Goal: Task Accomplishment & Management: Complete application form

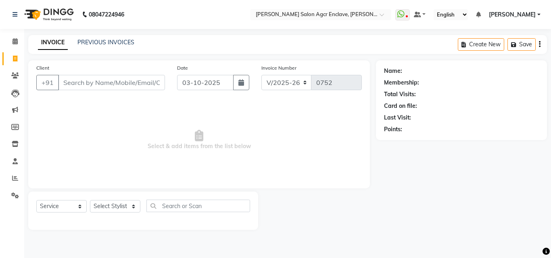
select select "8560"
select select "service"
click at [131, 85] on input "Client" at bounding box center [111, 82] width 107 height 15
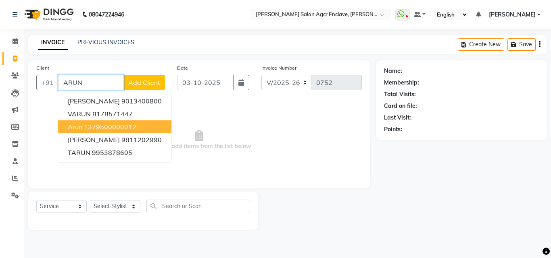
click at [113, 128] on ngb-highlight "1379500000012" at bounding box center [110, 127] width 52 height 8
type input "1379500000012"
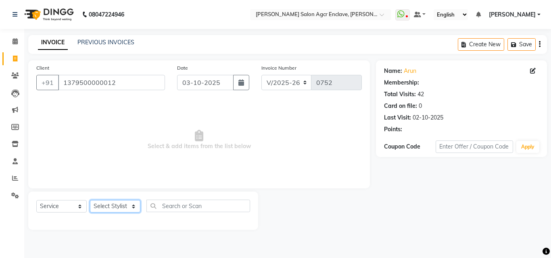
click at [118, 208] on select "Select Stylist Abhishek [PERSON_NAME] [PERSON_NAME] [PERSON_NAME] Lucky [PERSON…" at bounding box center [115, 206] width 50 height 12
select select "87658"
click at [90, 200] on select "Select Stylist Abhishek [PERSON_NAME] [PERSON_NAME] [PERSON_NAME] Lucky [PERSON…" at bounding box center [115, 206] width 50 height 12
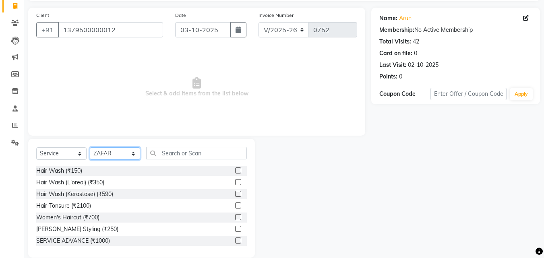
scroll to position [53, 0]
click at [235, 227] on label at bounding box center [238, 229] width 6 height 6
click at [235, 227] on input "checkbox" at bounding box center [237, 228] width 5 height 5
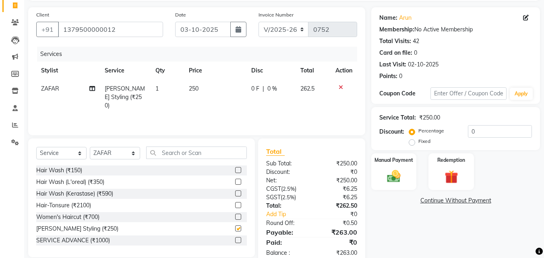
checkbox input "false"
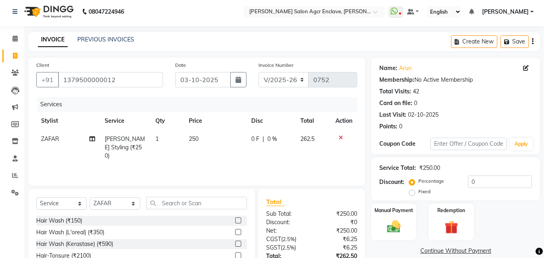
scroll to position [0, 0]
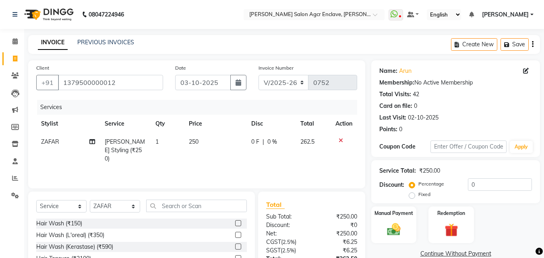
click at [533, 44] on icon "button" at bounding box center [533, 44] width 2 height 0
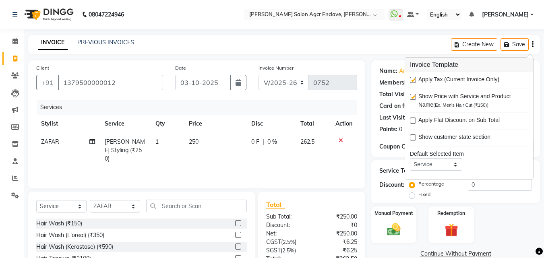
click at [414, 80] on label at bounding box center [413, 80] width 6 height 6
click at [414, 80] on input "checkbox" at bounding box center [412, 80] width 5 height 5
checkbox input "false"
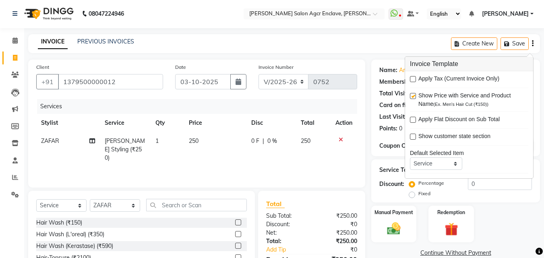
scroll to position [64, 0]
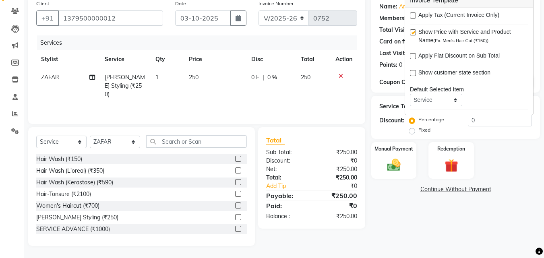
click at [395, 180] on div "Name: Arun Membership: No Active Membership Total Visits: 42 Card on file: 0 La…" at bounding box center [459, 121] width 175 height 250
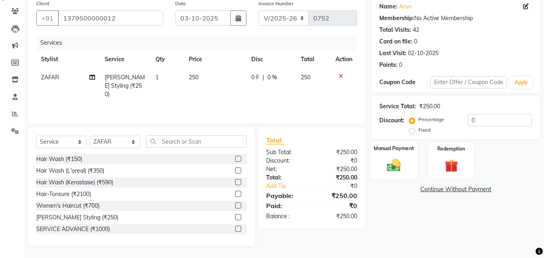
click at [395, 166] on img at bounding box center [394, 165] width 23 height 16
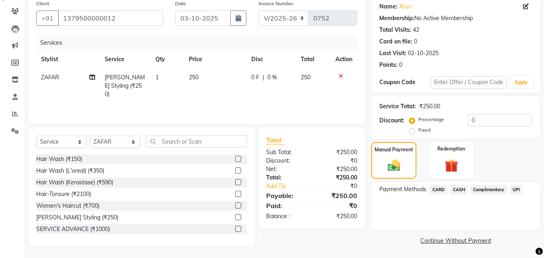
click at [458, 191] on span "CASH" at bounding box center [459, 189] width 17 height 9
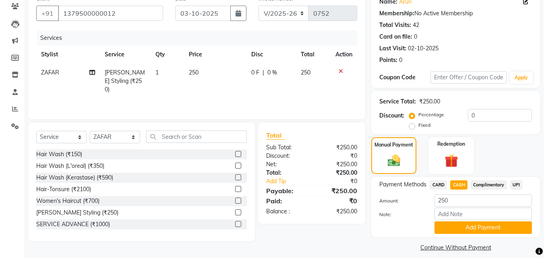
scroll to position [77, 0]
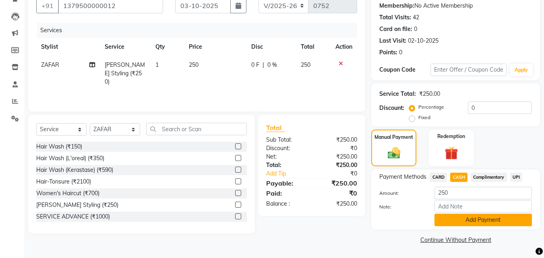
click at [459, 216] on button "Add Payment" at bounding box center [484, 220] width 98 height 12
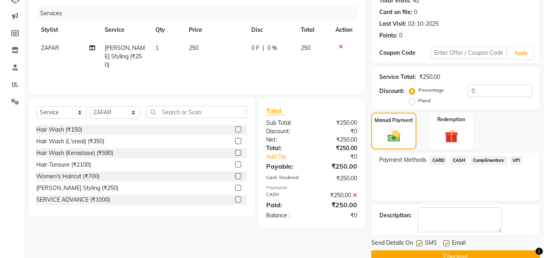
scroll to position [111, 0]
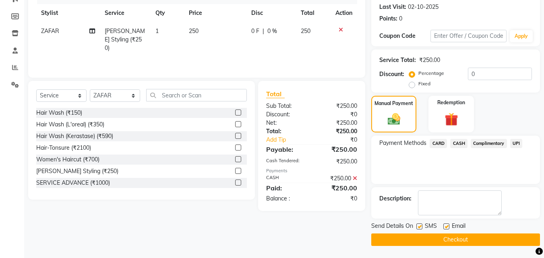
click at [454, 235] on button "Checkout" at bounding box center [456, 240] width 169 height 12
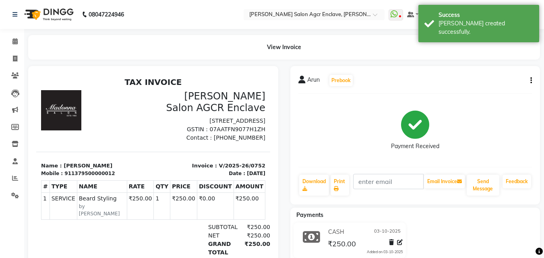
select select "service"
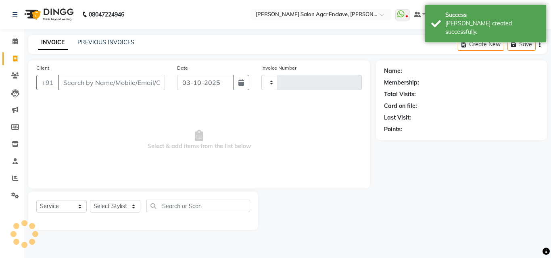
type input "0753"
select select "8560"
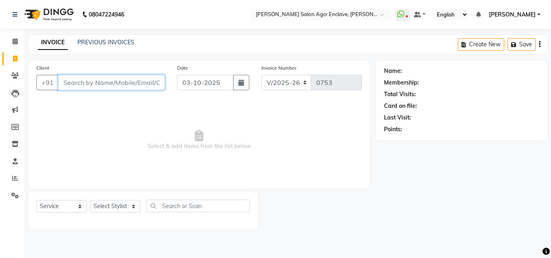
click at [118, 87] on input "Client" at bounding box center [111, 82] width 107 height 15
type input "A"
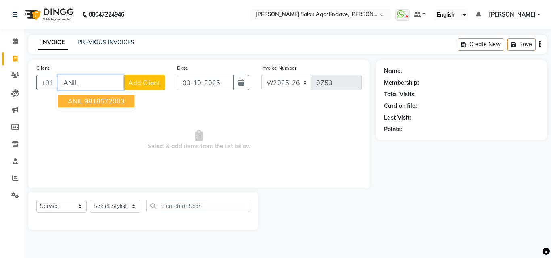
click at [113, 98] on ngb-highlight "9818572003" at bounding box center [104, 101] width 40 height 8
type input "9818572003"
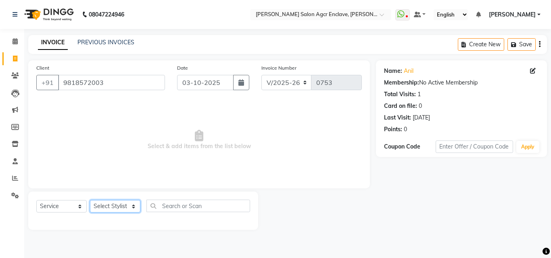
click at [106, 209] on select "Select Stylist Abhishek [PERSON_NAME] [PERSON_NAME] [PERSON_NAME] Lucky [PERSON…" at bounding box center [115, 206] width 50 height 12
select select "87656"
click at [90, 200] on select "Select Stylist Abhishek [PERSON_NAME] [PERSON_NAME] [PERSON_NAME] Lucky [PERSON…" at bounding box center [115, 206] width 50 height 12
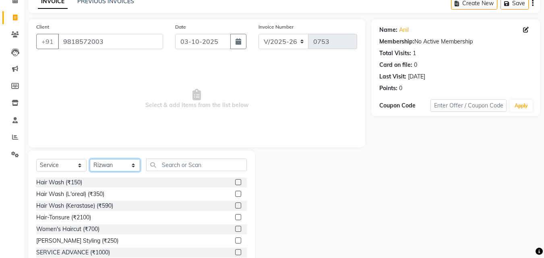
scroll to position [43, 0]
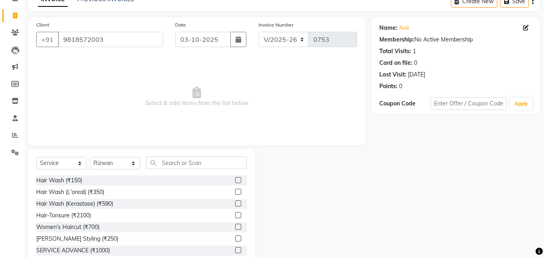
click at [235, 237] on label at bounding box center [238, 239] width 6 height 6
click at [235, 237] on input "checkbox" at bounding box center [237, 239] width 5 height 5
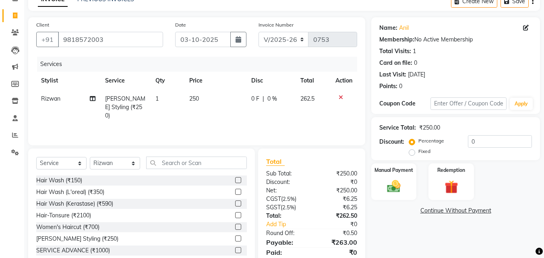
click at [235, 237] on label at bounding box center [238, 239] width 6 height 6
click at [235, 237] on input "checkbox" at bounding box center [237, 239] width 5 height 5
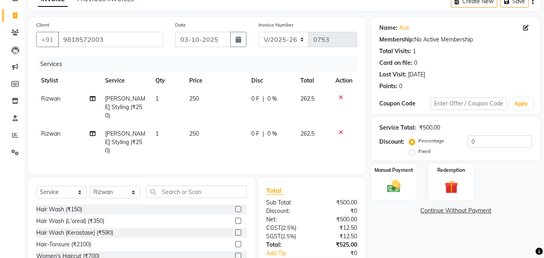
checkbox input "false"
click at [195, 99] on span "250" at bounding box center [194, 98] width 10 height 7
click at [195, 99] on td "250" at bounding box center [216, 107] width 62 height 35
select select "87656"
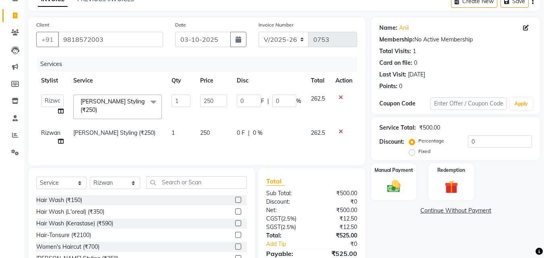
click at [195, 99] on td "250" at bounding box center [213, 107] width 37 height 34
click at [203, 100] on input "250" at bounding box center [213, 101] width 27 height 12
type input "200"
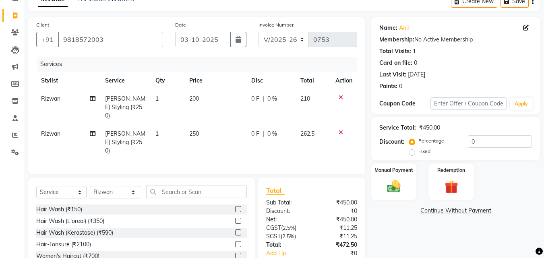
click at [202, 126] on td "250" at bounding box center [216, 142] width 62 height 35
select select "87656"
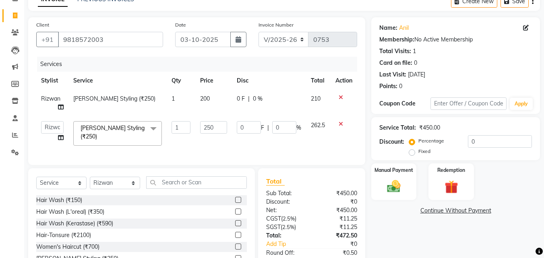
click at [202, 126] on input "250" at bounding box center [213, 127] width 27 height 12
type input "350"
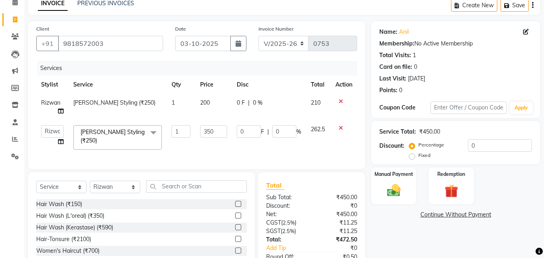
scroll to position [0, 0]
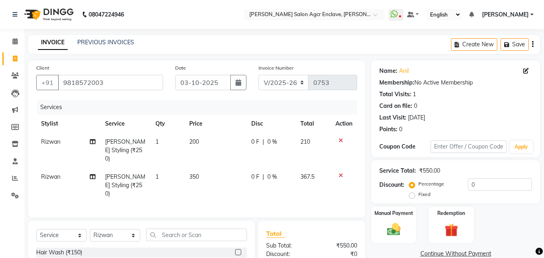
click at [533, 45] on icon "button" at bounding box center [533, 44] width 2 height 0
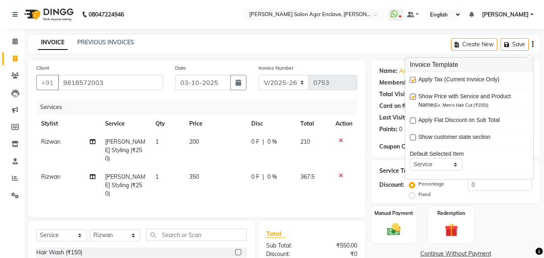
click at [414, 81] on label at bounding box center [413, 80] width 6 height 6
click at [414, 81] on input "checkbox" at bounding box center [412, 80] width 5 height 5
checkbox input "false"
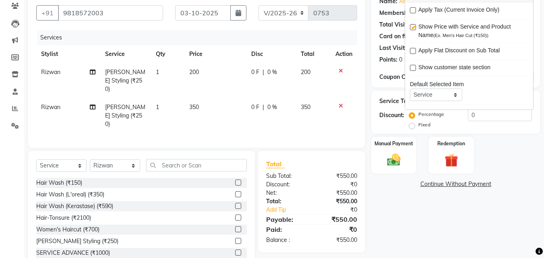
scroll to position [83, 0]
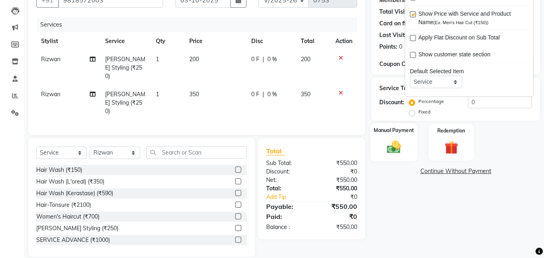
click at [392, 146] on img at bounding box center [394, 147] width 23 height 16
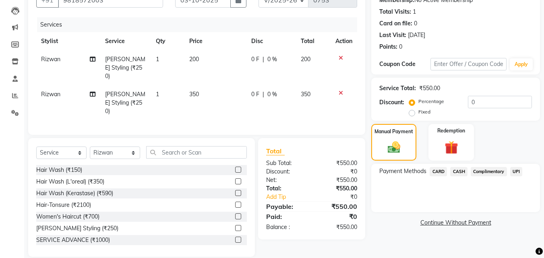
click at [515, 170] on span "UPI" at bounding box center [517, 171] width 12 height 9
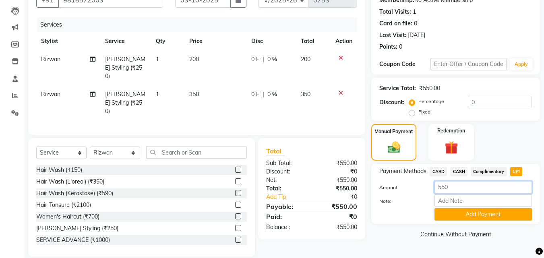
click at [456, 189] on input "550" at bounding box center [484, 187] width 98 height 12
type input "350"
click at [479, 214] on button "Add Payment" at bounding box center [484, 214] width 98 height 12
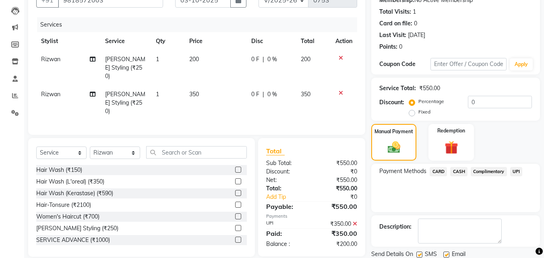
click at [458, 172] on span "CASH" at bounding box center [459, 171] width 17 height 9
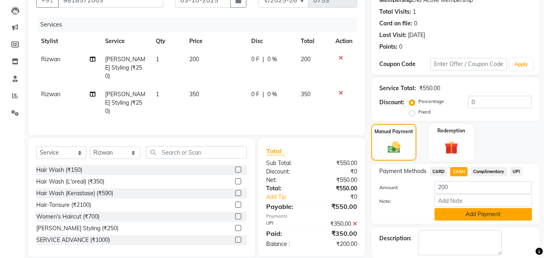
click at [464, 212] on button "Add Payment" at bounding box center [484, 214] width 98 height 12
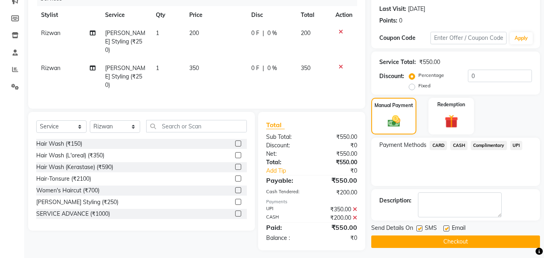
scroll to position [111, 0]
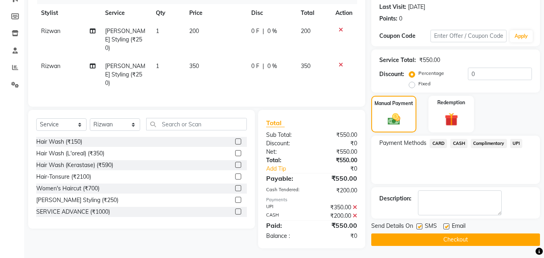
click at [418, 227] on label at bounding box center [420, 227] width 6 height 6
click at [418, 227] on input "checkbox" at bounding box center [419, 226] width 5 height 5
checkbox input "false"
click at [423, 240] on button "Checkout" at bounding box center [456, 240] width 169 height 12
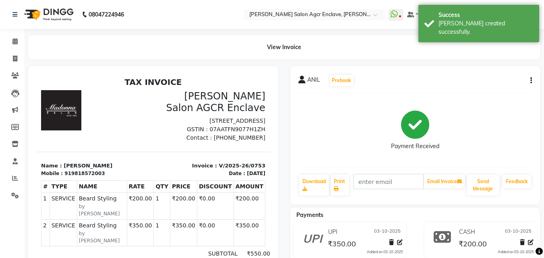
select select "service"
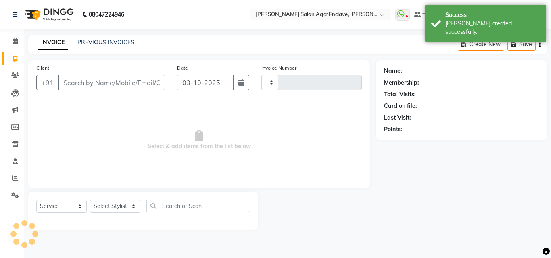
type input "0754"
select select "8560"
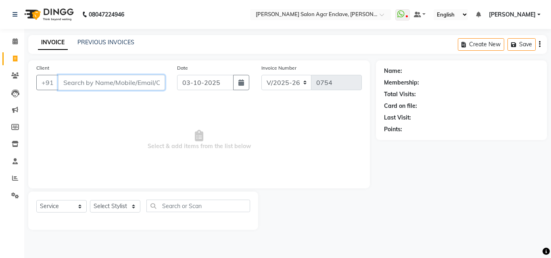
click at [116, 79] on input "Client" at bounding box center [111, 82] width 107 height 15
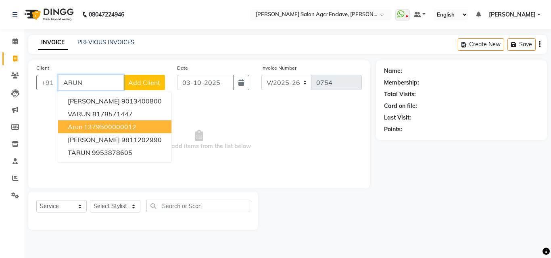
click at [110, 129] on ngb-highlight "1379500000012" at bounding box center [110, 127] width 52 height 8
type input "1379500000012"
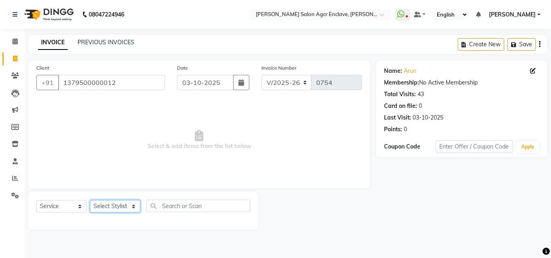
click at [117, 203] on select "Select Stylist Abhishek [PERSON_NAME] [PERSON_NAME] [PERSON_NAME] Lucky [PERSON…" at bounding box center [115, 206] width 50 height 12
select select "87665"
click at [90, 200] on select "Select Stylist Abhishek [PERSON_NAME] [PERSON_NAME] [PERSON_NAME] Lucky [PERSON…" at bounding box center [115, 206] width 50 height 12
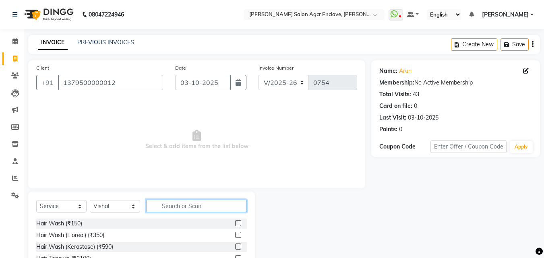
click at [168, 208] on input "text" at bounding box center [196, 206] width 101 height 12
click at [236, 224] on div at bounding box center [241, 224] width 12 height 10
click at [235, 224] on label at bounding box center [238, 223] width 6 height 6
click at [235, 224] on input "checkbox" at bounding box center [237, 223] width 5 height 5
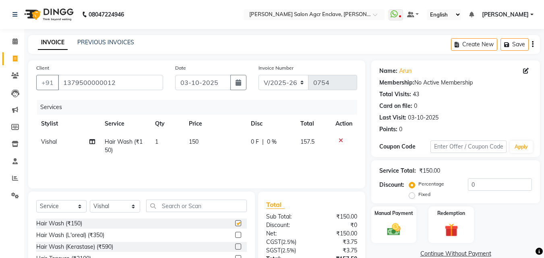
checkbox input "false"
click at [192, 141] on span "150" at bounding box center [194, 141] width 10 height 7
click at [184, 141] on td "1" at bounding box center [167, 146] width 34 height 27
select select "87665"
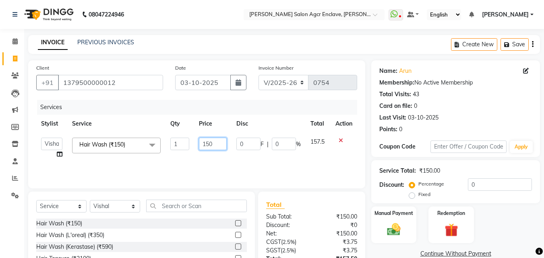
click at [210, 141] on input "150" at bounding box center [213, 144] width 28 height 12
type input "200"
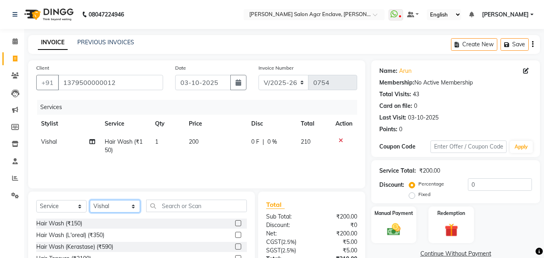
click at [127, 205] on select "Select Stylist Abhishek [PERSON_NAME] [PERSON_NAME] [PERSON_NAME] Lucky [PERSON…" at bounding box center [115, 206] width 50 height 12
select select "87658"
click at [90, 200] on select "Select Stylist Abhishek [PERSON_NAME] [PERSON_NAME] [PERSON_NAME] Lucky [PERSON…" at bounding box center [115, 206] width 50 height 12
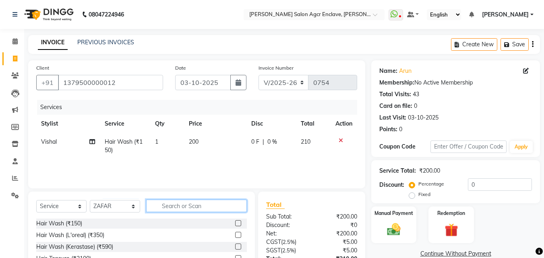
click at [166, 207] on input "text" at bounding box center [196, 206] width 101 height 12
type input "CUT"
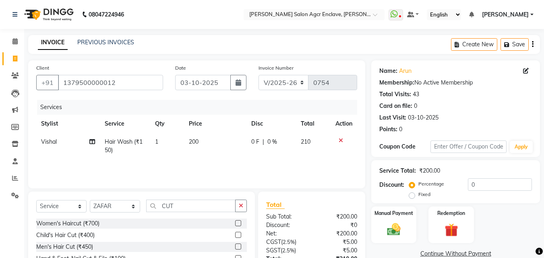
click at [240, 245] on label at bounding box center [238, 247] width 6 height 6
click at [240, 245] on input "checkbox" at bounding box center [237, 247] width 5 height 5
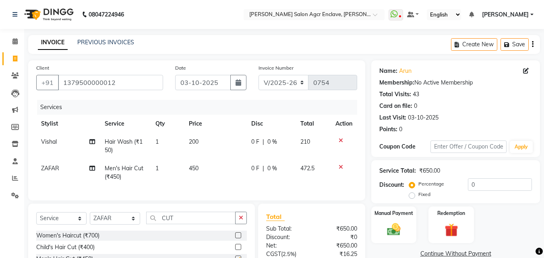
checkbox input "false"
click at [240, 220] on button "button" at bounding box center [241, 218] width 12 height 12
click at [194, 166] on span "450" at bounding box center [194, 168] width 10 height 7
click at [194, 166] on td "450" at bounding box center [215, 173] width 62 height 27
select select "87658"
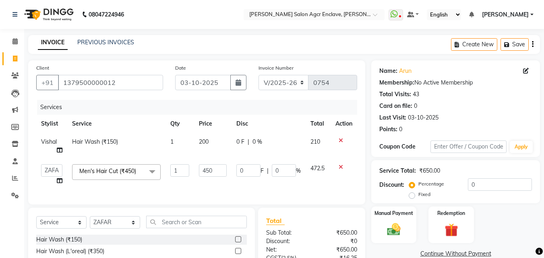
click at [194, 166] on td "450" at bounding box center [212, 175] width 37 height 31
click at [215, 171] on input "450" at bounding box center [213, 170] width 28 height 12
type input "500"
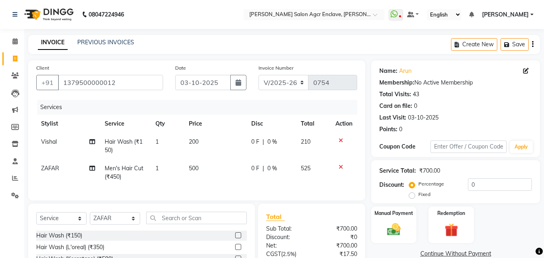
click at [534, 42] on div "Create New Save" at bounding box center [495, 44] width 89 height 19
click at [533, 45] on icon "button" at bounding box center [533, 44] width 2 height 0
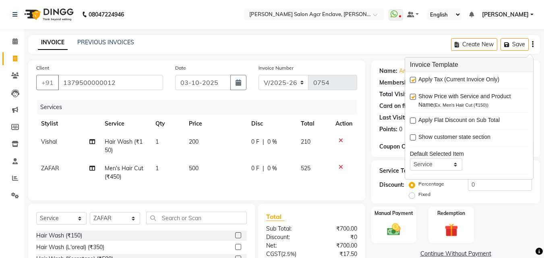
click at [412, 79] on label at bounding box center [413, 80] width 6 height 6
click at [412, 79] on input "checkbox" at bounding box center [412, 80] width 5 height 5
checkbox input "false"
click at [400, 227] on img at bounding box center [394, 230] width 23 height 16
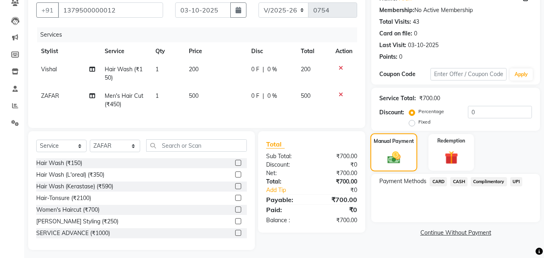
scroll to position [83, 0]
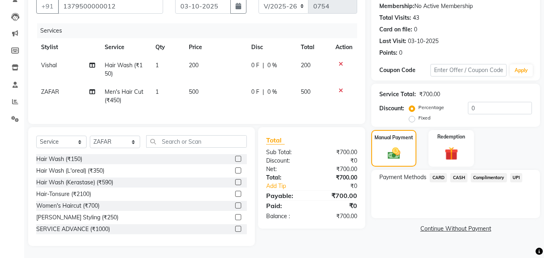
click at [453, 173] on span "CASH" at bounding box center [459, 177] width 17 height 9
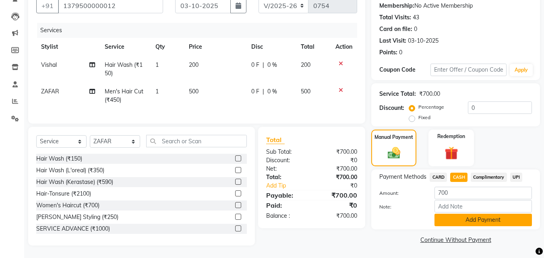
click at [472, 218] on button "Add Payment" at bounding box center [484, 220] width 98 height 12
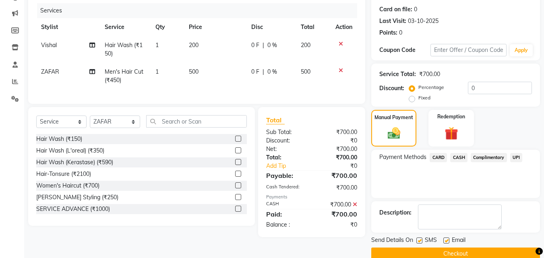
scroll to position [111, 0]
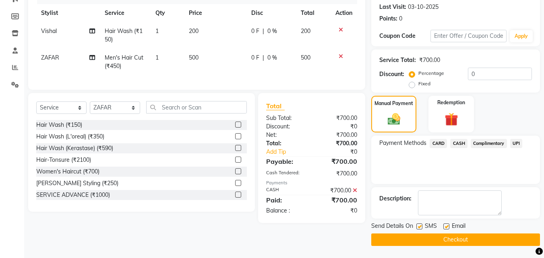
click at [449, 239] on button "Checkout" at bounding box center [456, 240] width 169 height 12
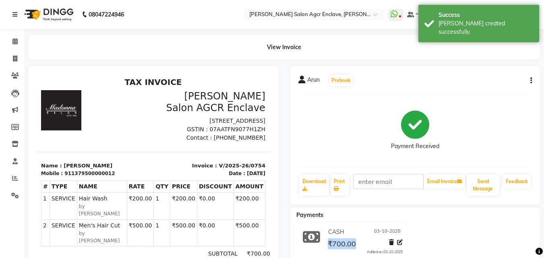
drag, startPoint x: 449, startPoint y: 239, endPoint x: 424, endPoint y: 233, distance: 25.3
click at [424, 233] on div "CASH [DATE] ₹700.00 Added on [DATE]" at bounding box center [416, 242] width 262 height 39
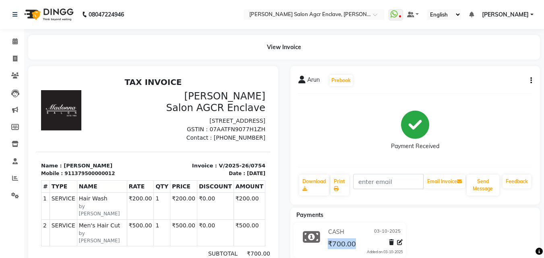
select select "service"
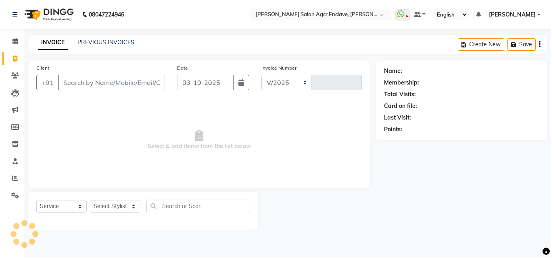
select select "8560"
type input "0755"
click at [117, 85] on input "Client" at bounding box center [111, 82] width 107 height 15
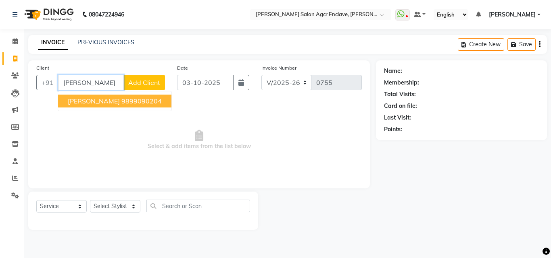
click at [121, 102] on ngb-highlight "9899090204" at bounding box center [141, 101] width 40 height 8
type input "9899090204"
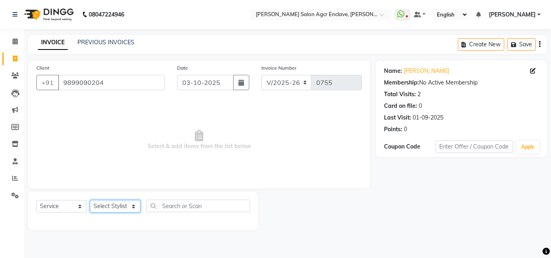
click at [118, 211] on select "Select Stylist Abhishek [PERSON_NAME] [PERSON_NAME] [PERSON_NAME] Lucky [PERSON…" at bounding box center [115, 206] width 50 height 12
select select "87672"
click at [90, 200] on select "Select Stylist Abhishek [PERSON_NAME] [PERSON_NAME] [PERSON_NAME] Lucky [PERSON…" at bounding box center [115, 206] width 50 height 12
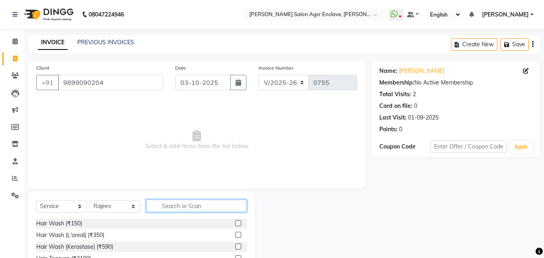
click at [166, 204] on input "text" at bounding box center [196, 206] width 101 height 12
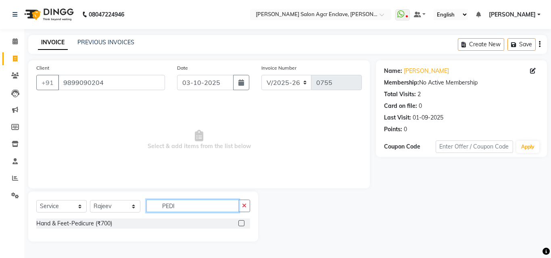
type input "PEDI"
click at [241, 224] on label at bounding box center [241, 223] width 6 height 6
click at [241, 224] on input "checkbox" at bounding box center [240, 223] width 5 height 5
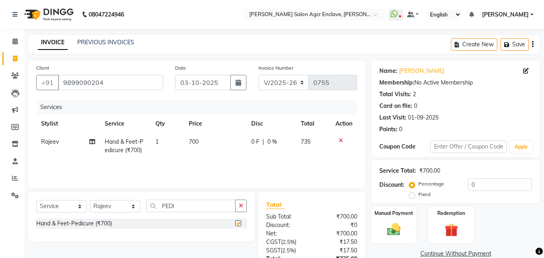
checkbox input "false"
click at [110, 210] on select "Select Stylist Abhishek [PERSON_NAME] [PERSON_NAME] [PERSON_NAME] Lucky [PERSON…" at bounding box center [115, 206] width 50 height 12
select select "87650"
click at [90, 200] on select "Select Stylist Abhishek [PERSON_NAME] [PERSON_NAME] [PERSON_NAME] Lucky [PERSON…" at bounding box center [115, 206] width 50 height 12
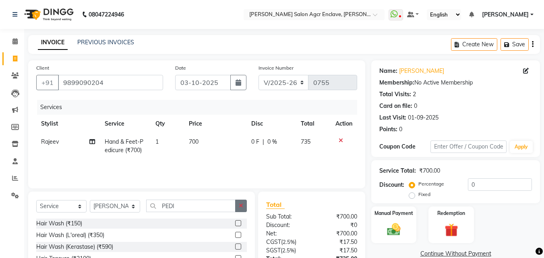
click at [243, 205] on icon "button" at bounding box center [241, 206] width 4 height 6
click at [235, 234] on label at bounding box center [238, 235] width 6 height 6
click at [235, 234] on input "checkbox" at bounding box center [237, 235] width 5 height 5
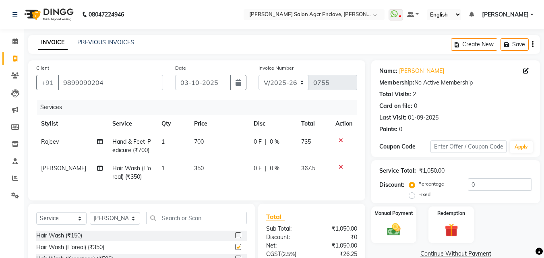
checkbox input "false"
click at [196, 166] on span "350" at bounding box center [199, 168] width 10 height 7
click at [196, 166] on td "350" at bounding box center [219, 173] width 60 height 27
select select "87650"
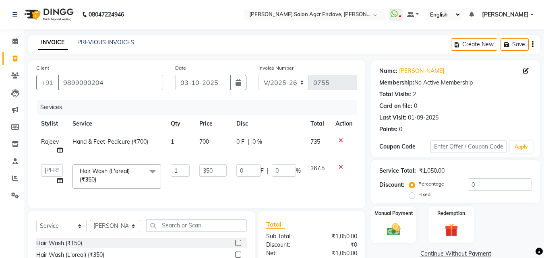
click at [196, 166] on td "350" at bounding box center [213, 177] width 37 height 34
click at [204, 168] on input "350" at bounding box center [212, 170] width 27 height 12
type input "300"
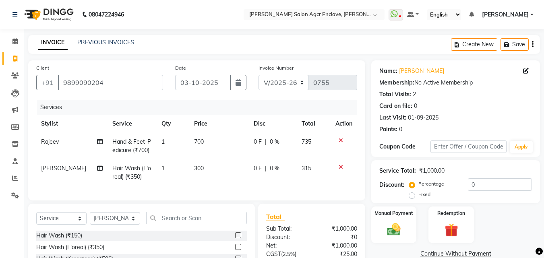
click at [533, 44] on icon "button" at bounding box center [533, 44] width 2 height 0
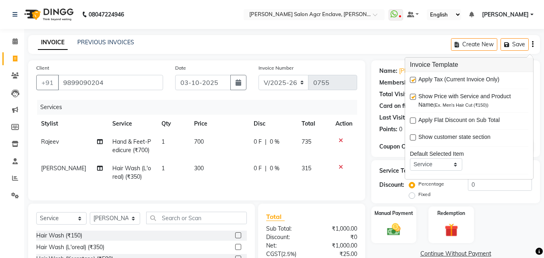
click at [414, 79] on label at bounding box center [413, 80] width 6 height 6
click at [414, 79] on input "checkbox" at bounding box center [412, 80] width 5 height 5
checkbox input "false"
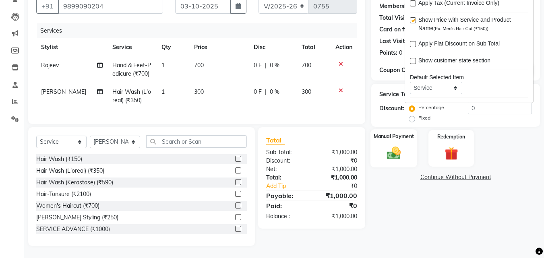
click at [399, 150] on img at bounding box center [394, 153] width 23 height 16
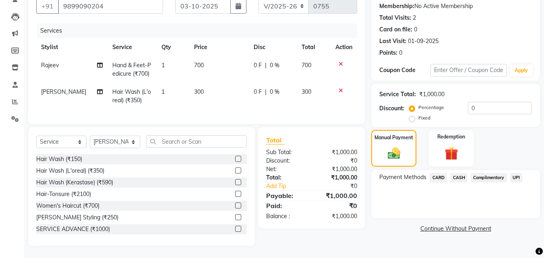
click at [516, 173] on span "UPI" at bounding box center [517, 177] width 12 height 9
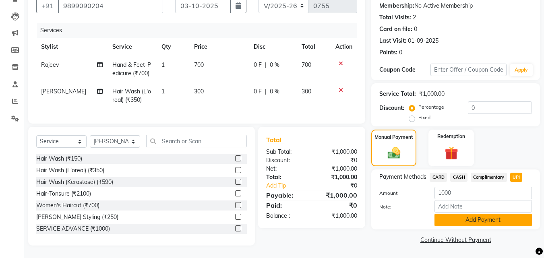
click at [485, 214] on button "Add Payment" at bounding box center [484, 220] width 98 height 12
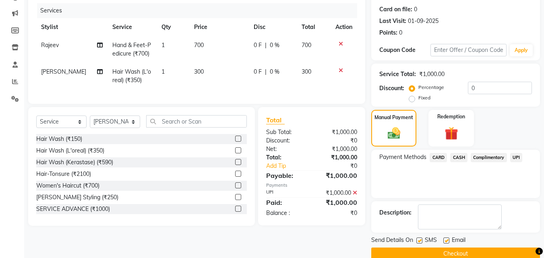
scroll to position [111, 0]
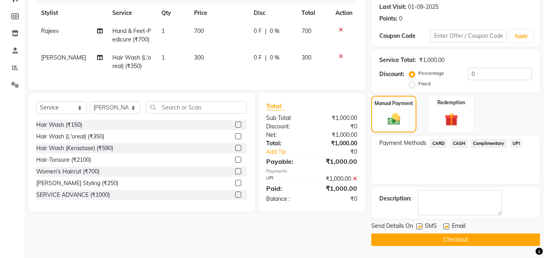
click at [455, 236] on button "Checkout" at bounding box center [456, 240] width 169 height 12
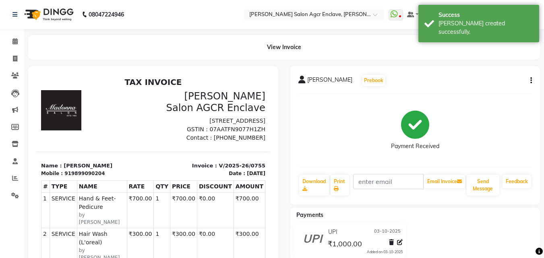
select select "service"
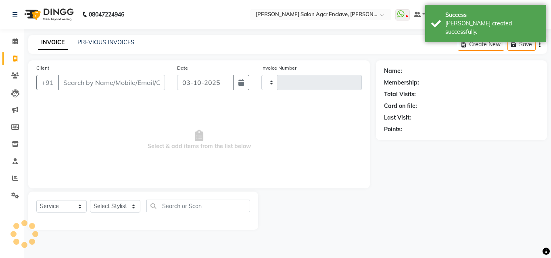
type input "0756"
select select "8560"
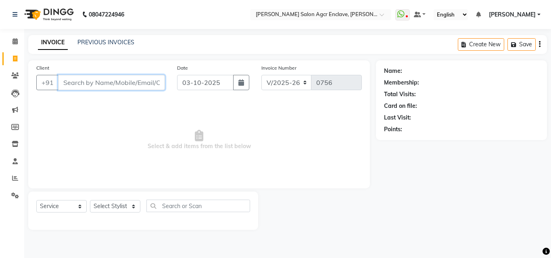
click at [107, 88] on input "Client" at bounding box center [111, 82] width 107 height 15
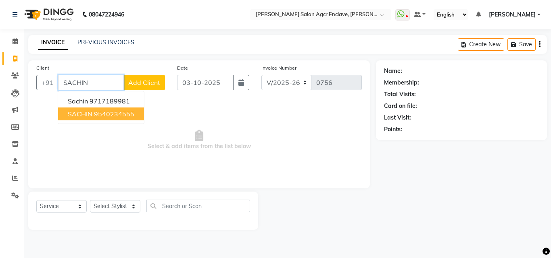
click at [107, 114] on ngb-highlight "9540234555" at bounding box center [114, 114] width 40 height 8
type input "9540234555"
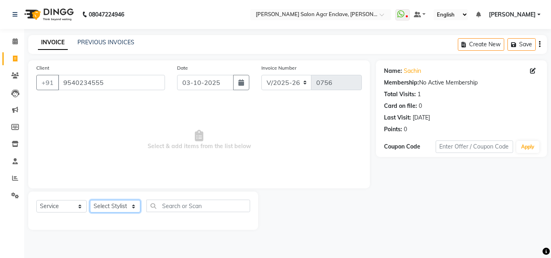
click at [110, 208] on select "Select Stylist Abhishek [PERSON_NAME] [PERSON_NAME] [PERSON_NAME] Lucky [PERSON…" at bounding box center [115, 206] width 50 height 12
select select "87656"
click at [90, 200] on select "Select Stylist Abhishek [PERSON_NAME] [PERSON_NAME] [PERSON_NAME] Lucky [PERSON…" at bounding box center [115, 206] width 50 height 12
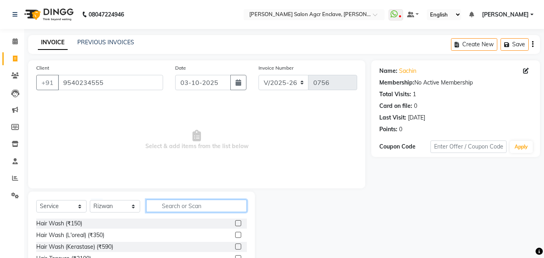
click at [159, 208] on input "text" at bounding box center [196, 206] width 101 height 12
type input "CUT"
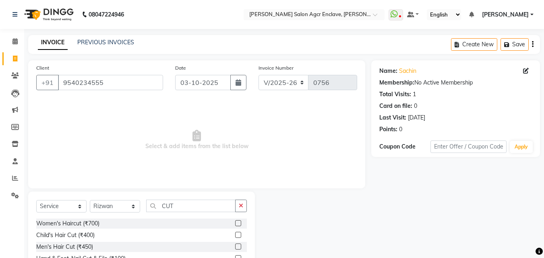
click at [241, 245] on label at bounding box center [238, 247] width 6 height 6
click at [241, 245] on input "checkbox" at bounding box center [237, 247] width 5 height 5
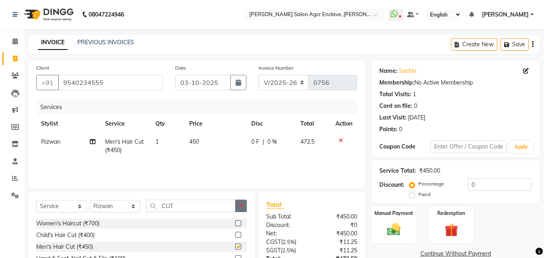
checkbox input "false"
click at [237, 207] on button "button" at bounding box center [241, 206] width 12 height 12
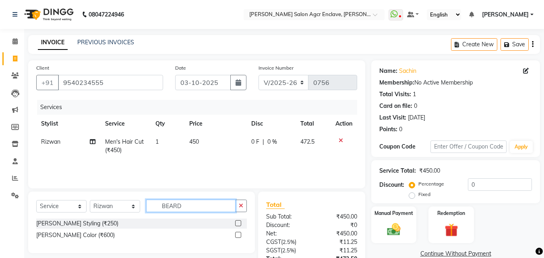
type input "BEARD"
click at [239, 224] on label at bounding box center [238, 223] width 6 height 6
click at [239, 224] on input "checkbox" at bounding box center [237, 223] width 5 height 5
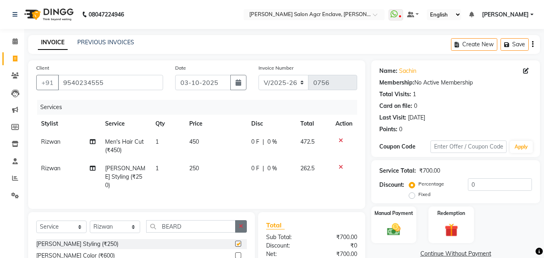
checkbox input "false"
click at [239, 221] on button "button" at bounding box center [241, 226] width 12 height 12
type input "D TAN"
click at [236, 243] on label at bounding box center [238, 244] width 6 height 6
click at [236, 243] on input "checkbox" at bounding box center [237, 244] width 5 height 5
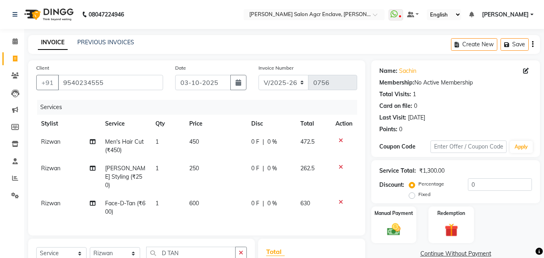
checkbox input "false"
click at [532, 47] on button "button" at bounding box center [533, 44] width 2 height 19
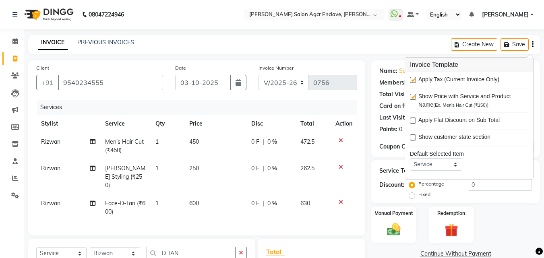
click at [414, 79] on label at bounding box center [413, 80] width 6 height 6
click at [414, 79] on input "checkbox" at bounding box center [412, 80] width 5 height 5
checkbox input "false"
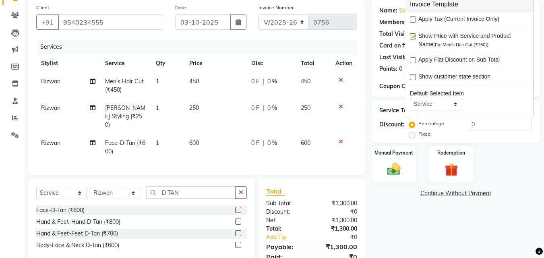
scroll to position [92, 0]
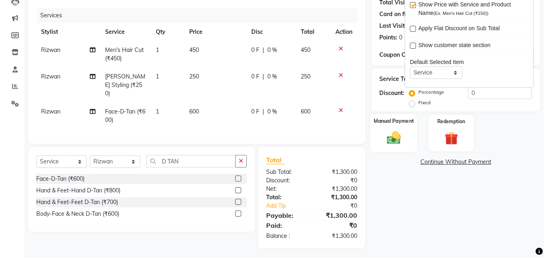
click at [406, 130] on div "Manual Payment" at bounding box center [394, 133] width 47 height 38
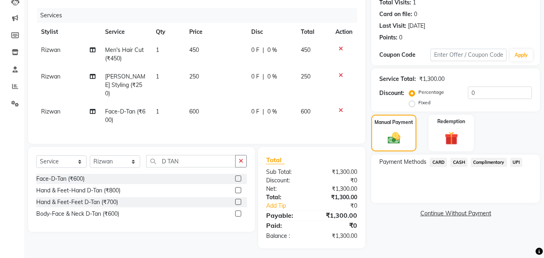
click at [463, 164] on span "CASH" at bounding box center [459, 162] width 17 height 9
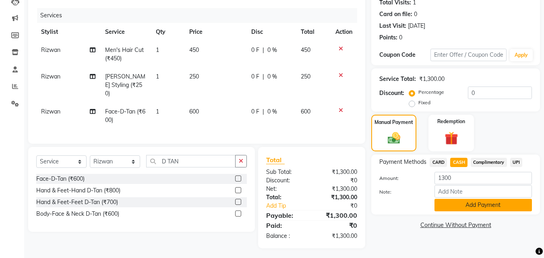
click at [466, 204] on button "Add Payment" at bounding box center [484, 205] width 98 height 12
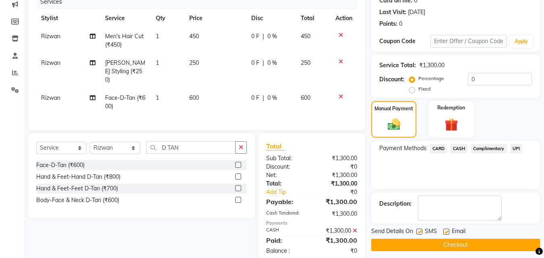
scroll to position [121, 0]
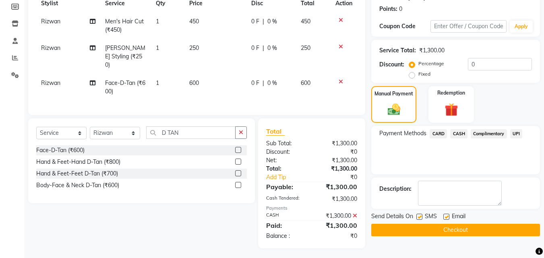
click at [453, 230] on button "Checkout" at bounding box center [456, 230] width 169 height 12
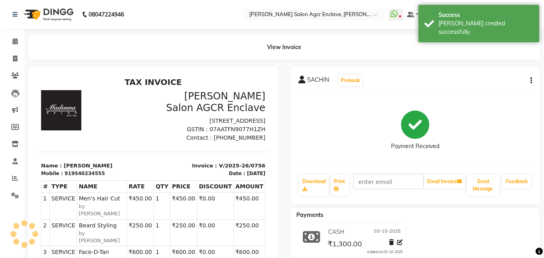
select select "service"
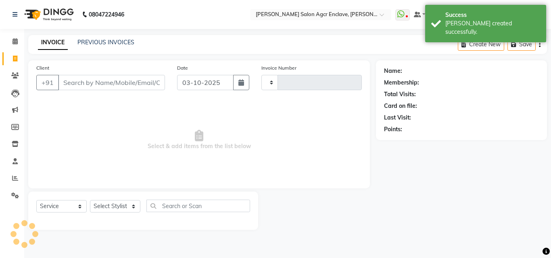
type input "0757"
select select "8560"
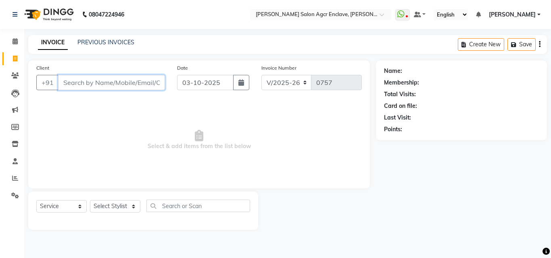
click at [127, 80] on input "Client" at bounding box center [111, 82] width 107 height 15
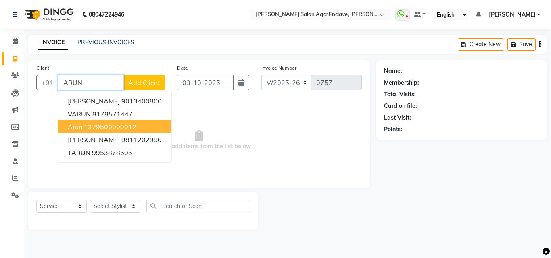
click at [107, 127] on ngb-highlight "1379500000012" at bounding box center [110, 127] width 52 height 8
type input "1379500000012"
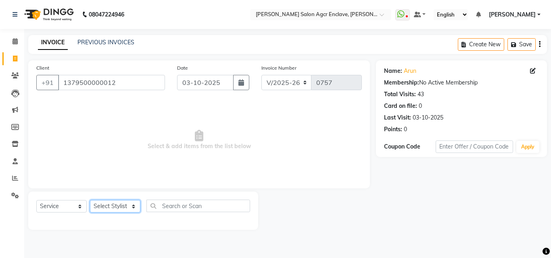
click at [121, 206] on select "Select Stylist Abhishek [PERSON_NAME] [PERSON_NAME] [PERSON_NAME] Lucky [PERSON…" at bounding box center [115, 206] width 50 height 12
click at [120, 207] on select "Select Stylist Abhishek [PERSON_NAME] [PERSON_NAME] [PERSON_NAME] Lucky [PERSON…" at bounding box center [115, 206] width 50 height 12
select select "87658"
click at [90, 200] on select "Select Stylist Abhishek [PERSON_NAME] [PERSON_NAME] [PERSON_NAME] Lucky [PERSON…" at bounding box center [115, 206] width 50 height 12
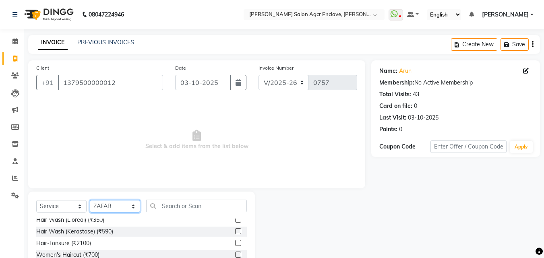
scroll to position [42, 0]
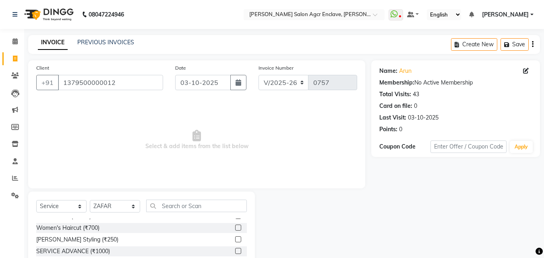
click at [235, 238] on label at bounding box center [238, 240] width 6 height 6
click at [235, 238] on input "checkbox" at bounding box center [237, 239] width 5 height 5
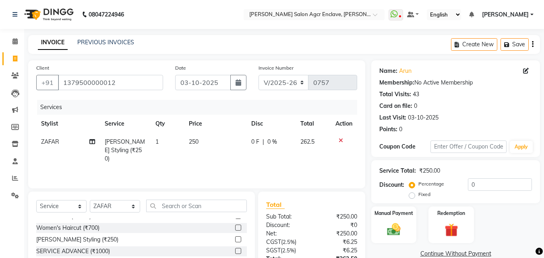
click at [235, 238] on label at bounding box center [238, 240] width 6 height 6
click at [235, 238] on input "checkbox" at bounding box center [237, 239] width 5 height 5
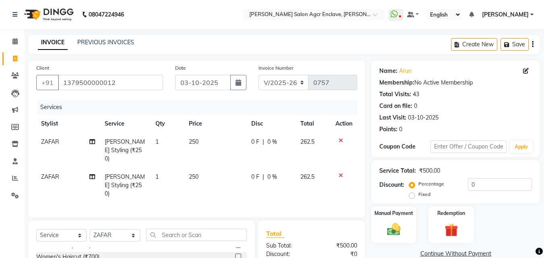
checkbox input "false"
click at [532, 45] on icon "button" at bounding box center [533, 44] width 2 height 0
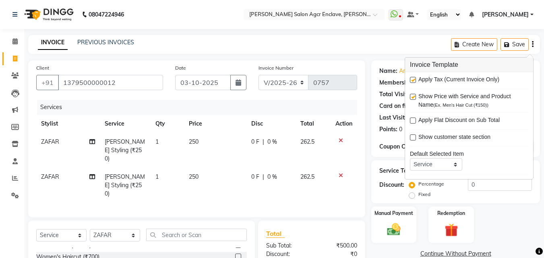
click at [414, 78] on label at bounding box center [413, 80] width 6 height 6
click at [414, 78] on input "checkbox" at bounding box center [412, 80] width 5 height 5
checkbox input "false"
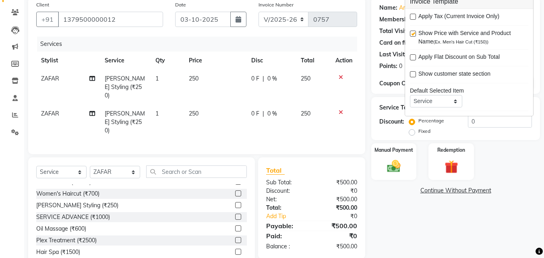
scroll to position [83, 0]
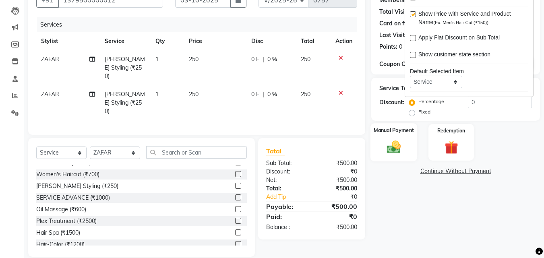
click at [398, 145] on img at bounding box center [394, 147] width 23 height 16
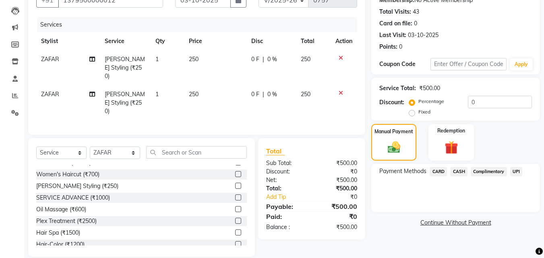
click at [459, 169] on span "CASH" at bounding box center [459, 171] width 17 height 9
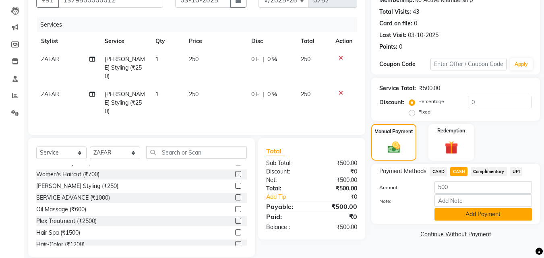
click at [470, 216] on button "Add Payment" at bounding box center [484, 214] width 98 height 12
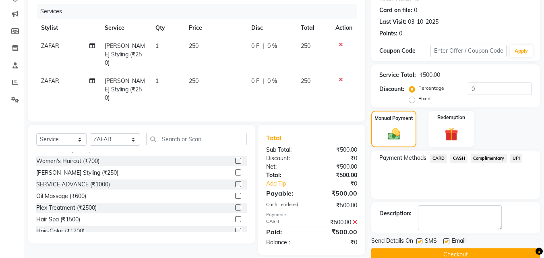
scroll to position [111, 0]
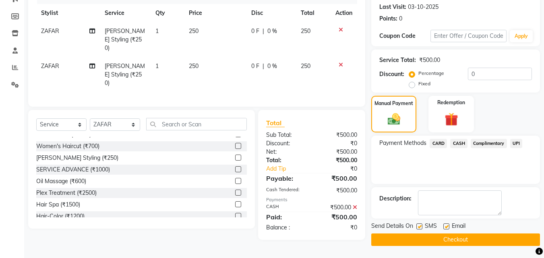
click at [419, 226] on label at bounding box center [420, 227] width 6 height 6
click at [419, 226] on input "checkbox" at bounding box center [419, 226] width 5 height 5
checkbox input "false"
click at [438, 237] on button "Checkout" at bounding box center [456, 240] width 169 height 12
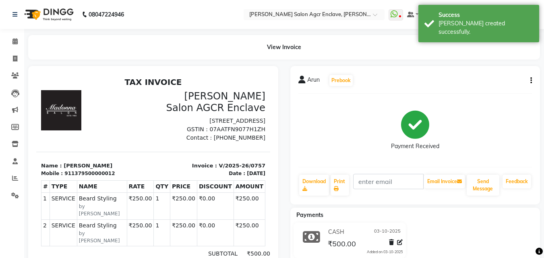
select select "8560"
select select "service"
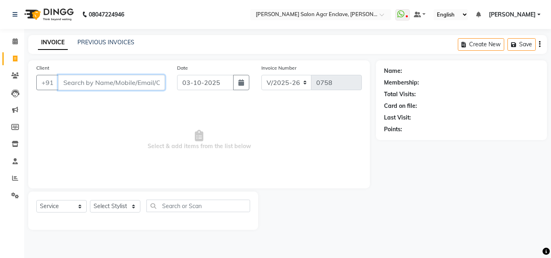
click at [123, 81] on input "Client" at bounding box center [111, 82] width 107 height 15
paste input "9810209936"
type input "9810209936"
click at [143, 82] on span "Add Client" at bounding box center [144, 83] width 32 height 8
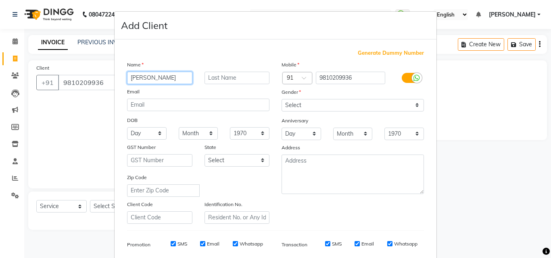
type input "[PERSON_NAME]"
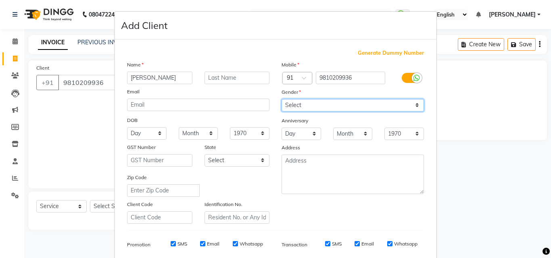
click at [285, 103] on select "Select [DEMOGRAPHIC_DATA] [DEMOGRAPHIC_DATA] Other Prefer Not To Say" at bounding box center [352, 105] width 142 height 12
select select "[DEMOGRAPHIC_DATA]"
click at [281, 99] on select "Select [DEMOGRAPHIC_DATA] [DEMOGRAPHIC_DATA] Other Prefer Not To Say" at bounding box center [352, 105] width 142 height 12
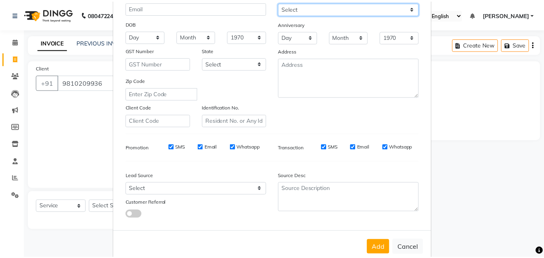
scroll to position [114, 0]
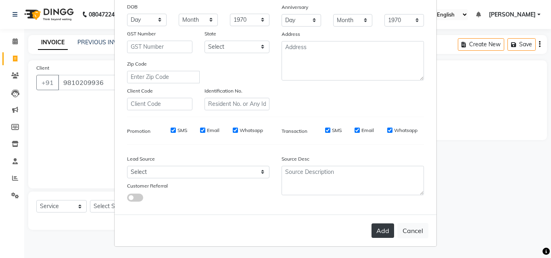
click at [378, 228] on button "Add" at bounding box center [382, 231] width 23 height 15
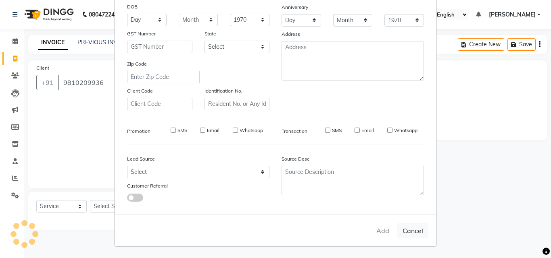
select select
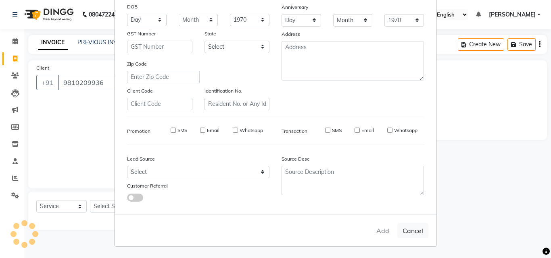
select select
checkbox input "false"
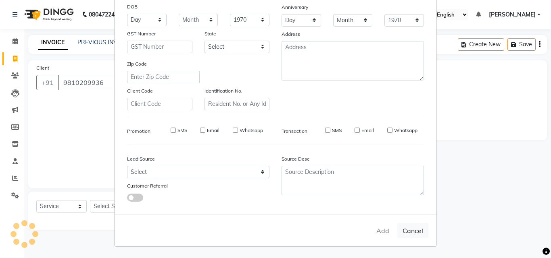
checkbox input "false"
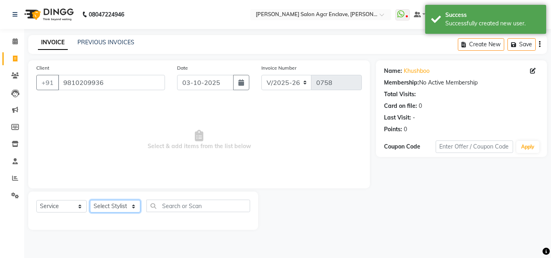
click at [111, 210] on select "Select Stylist Abhishek [PERSON_NAME] [PERSON_NAME] [PERSON_NAME] Lucky [PERSON…" at bounding box center [115, 206] width 50 height 12
select select "87654"
click at [90, 200] on select "Select Stylist Abhishek [PERSON_NAME] [PERSON_NAME] [PERSON_NAME] Lucky [PERSON…" at bounding box center [115, 206] width 50 height 12
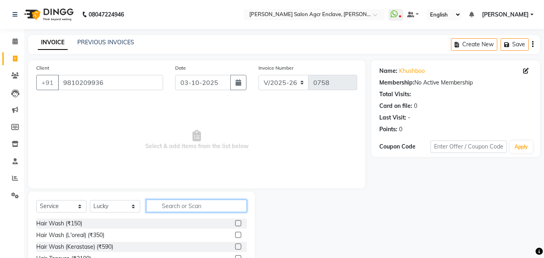
click at [170, 209] on input "text" at bounding box center [196, 206] width 101 height 12
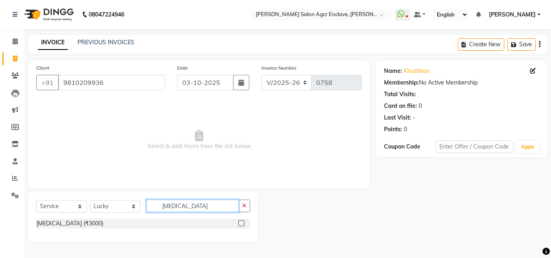
type input "[MEDICAL_DATA]"
click at [240, 221] on label at bounding box center [241, 223] width 6 height 6
click at [240, 221] on input "checkbox" at bounding box center [240, 223] width 5 height 5
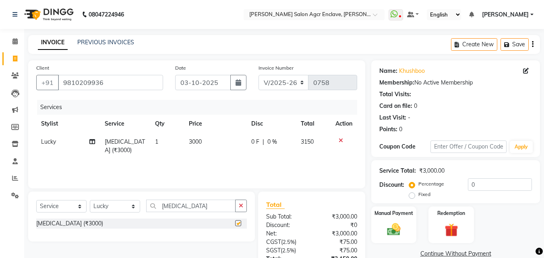
checkbox input "false"
click at [244, 209] on button "button" at bounding box center [241, 206] width 12 height 12
type input "GLO"
click at [239, 222] on label at bounding box center [238, 223] width 6 height 6
click at [239, 222] on input "checkbox" at bounding box center [237, 223] width 5 height 5
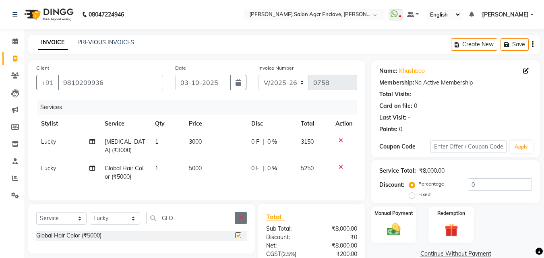
checkbox input "false"
click at [243, 215] on icon "button" at bounding box center [241, 218] width 4 height 6
type input "BALA"
click at [240, 234] on label at bounding box center [238, 236] width 6 height 6
click at [240, 234] on input "checkbox" at bounding box center [237, 235] width 5 height 5
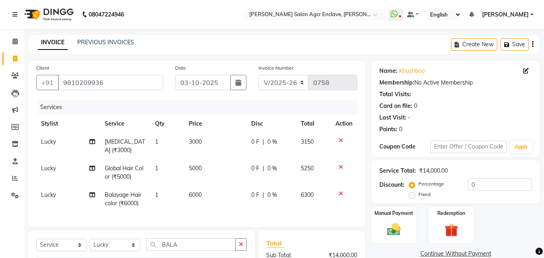
checkbox input "false"
click at [195, 141] on span "3000" at bounding box center [195, 141] width 13 height 7
click at [195, 141] on td "3000" at bounding box center [215, 146] width 62 height 27
select select "87654"
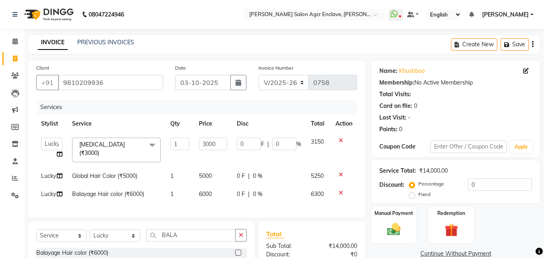
click at [195, 141] on td "3000" at bounding box center [212, 150] width 37 height 34
drag, startPoint x: 205, startPoint y: 144, endPoint x: 205, endPoint y: 151, distance: 6.9
click at [205, 151] on td "3000" at bounding box center [212, 150] width 37 height 34
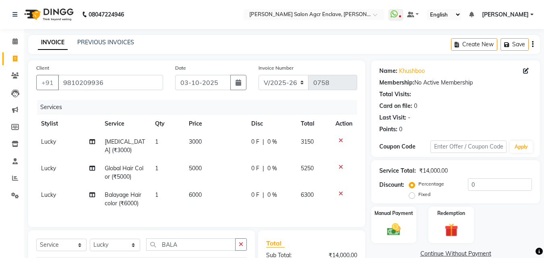
click at [205, 151] on tbody "Lucky [MEDICAL_DATA] (₹3000) 1 3000 0 F | 0 % 3150 Lucky Global Hair Color (₹50…" at bounding box center [196, 173] width 321 height 80
click at [200, 146] on td "3000" at bounding box center [215, 146] width 62 height 27
select select "87654"
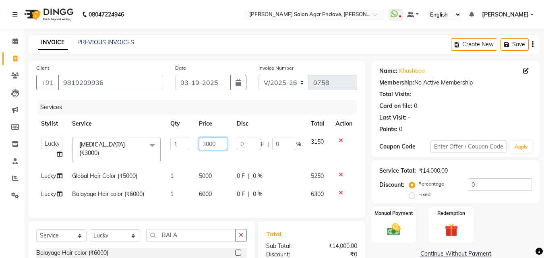
click at [202, 143] on input "3000" at bounding box center [213, 144] width 28 height 12
type input "5000"
click at [214, 148] on input "5000" at bounding box center [213, 144] width 28 height 12
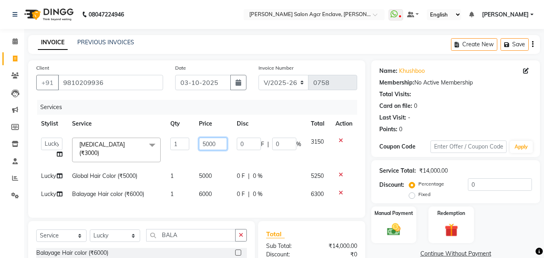
click at [214, 148] on input "5000" at bounding box center [213, 144] width 28 height 12
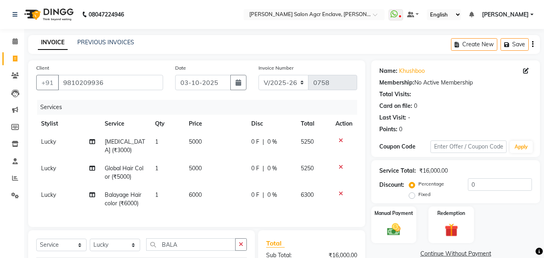
click at [533, 44] on icon "button" at bounding box center [533, 44] width 2 height 0
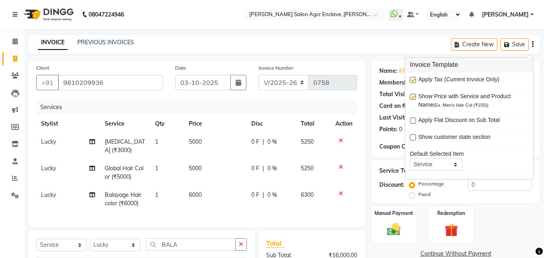
click at [413, 79] on label at bounding box center [413, 80] width 6 height 6
click at [413, 79] on input "checkbox" at bounding box center [412, 80] width 5 height 5
checkbox input "false"
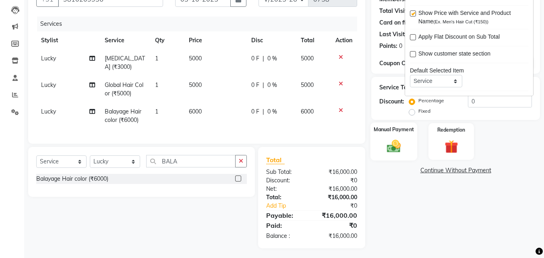
click at [397, 144] on img at bounding box center [394, 146] width 23 height 16
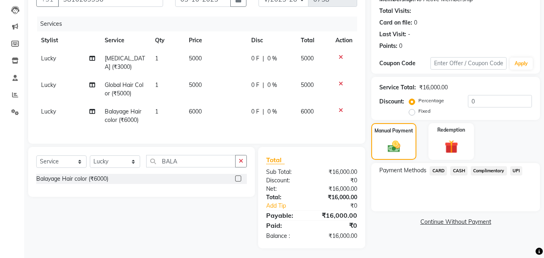
click at [440, 170] on span "CARD" at bounding box center [438, 170] width 17 height 9
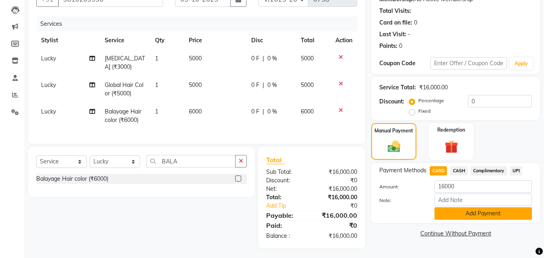
click at [461, 214] on button "Add Payment" at bounding box center [484, 214] width 98 height 12
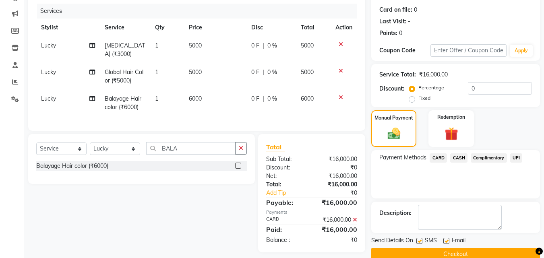
scroll to position [111, 0]
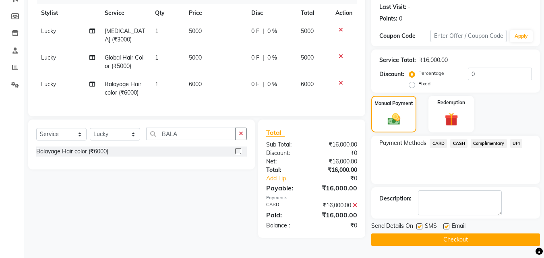
click at [457, 239] on button "Checkout" at bounding box center [456, 240] width 169 height 12
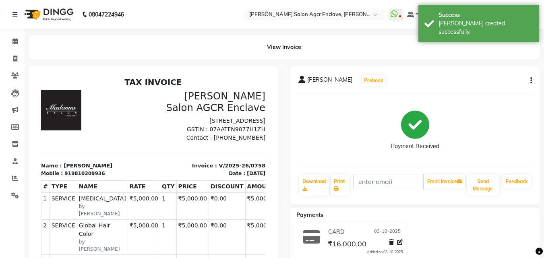
select select "8560"
select select "service"
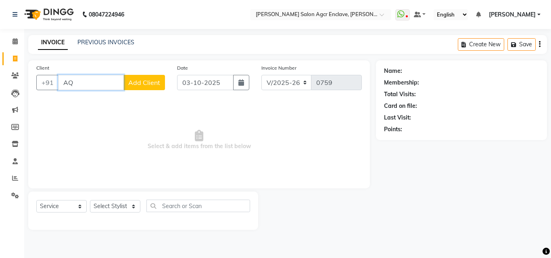
type input "A"
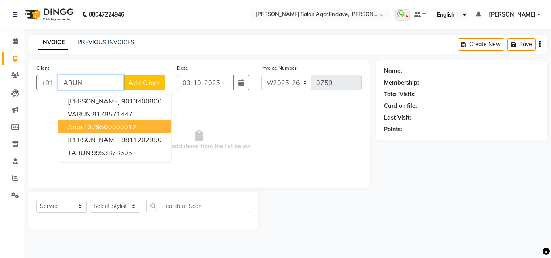
click at [102, 125] on ngb-highlight "1379500000012" at bounding box center [110, 127] width 52 height 8
type input "1379500000012"
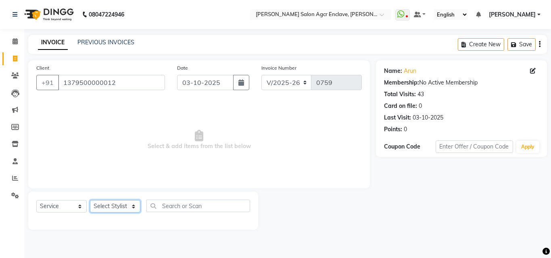
click at [125, 208] on select "Select Stylist Abhishek [PERSON_NAME] [PERSON_NAME] [PERSON_NAME] Lucky [PERSON…" at bounding box center [115, 206] width 50 height 12
select select "87656"
click at [90, 200] on select "Select Stylist Abhishek [PERSON_NAME] [PERSON_NAME] [PERSON_NAME] Lucky [PERSON…" at bounding box center [115, 206] width 50 height 12
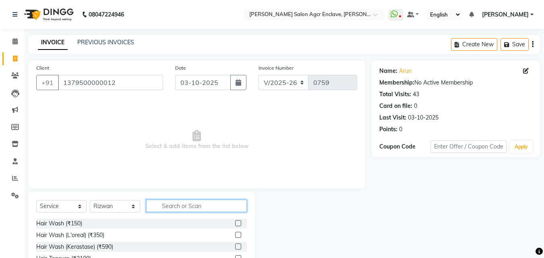
click at [179, 206] on input "text" at bounding box center [196, 206] width 101 height 12
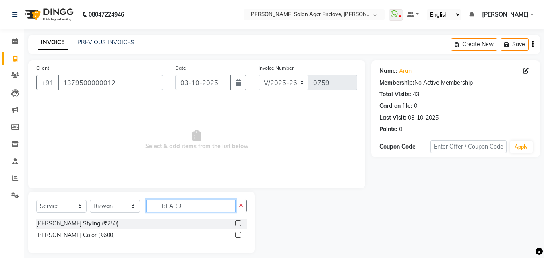
type input "BEARD"
click at [236, 222] on label at bounding box center [238, 223] width 6 height 6
click at [236, 222] on input "checkbox" at bounding box center [237, 223] width 5 height 5
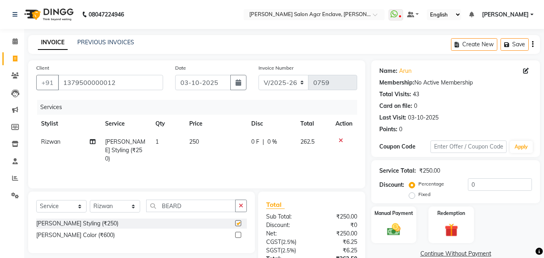
checkbox input "false"
click at [197, 139] on span "250" at bounding box center [194, 141] width 10 height 7
select select "87656"
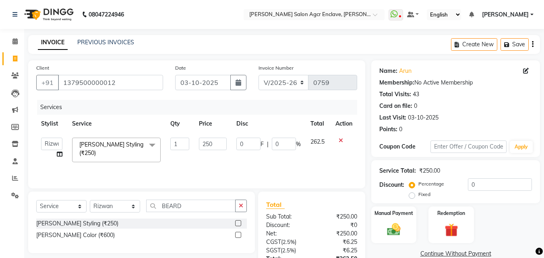
click at [197, 139] on td "250" at bounding box center [212, 150] width 37 height 34
click at [207, 144] on input "250" at bounding box center [213, 144] width 28 height 12
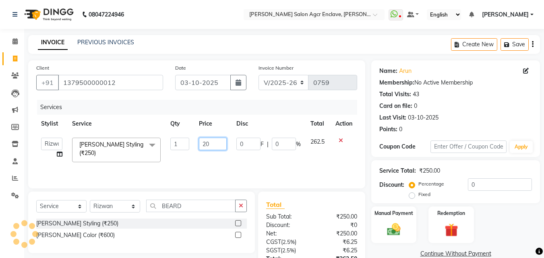
type input "200"
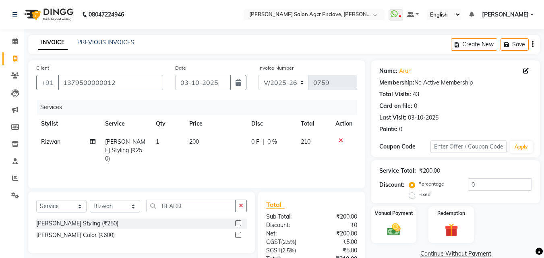
click at [532, 45] on div "Create New Save" at bounding box center [495, 44] width 89 height 19
click at [533, 45] on icon "button" at bounding box center [533, 44] width 2 height 0
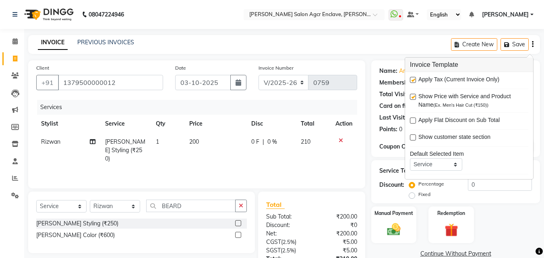
click at [414, 79] on label at bounding box center [413, 80] width 6 height 6
click at [414, 79] on input "checkbox" at bounding box center [412, 80] width 5 height 5
checkbox input "false"
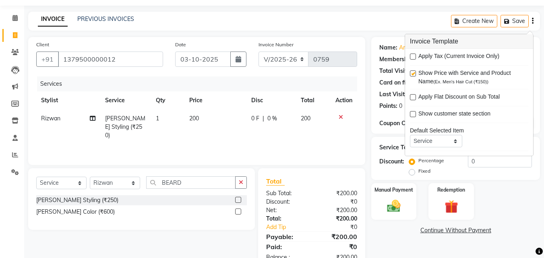
scroll to position [47, 0]
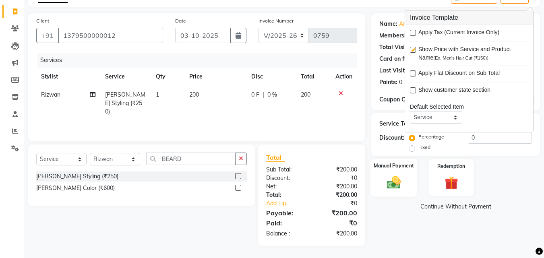
click at [406, 169] on label "Manual Payment" at bounding box center [394, 166] width 40 height 8
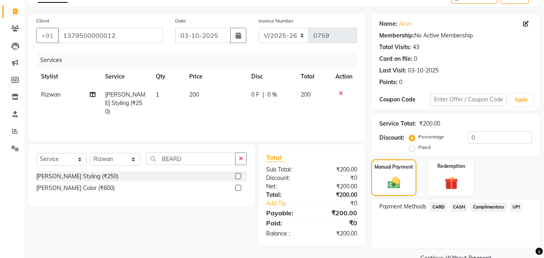
click at [519, 206] on span "UPI" at bounding box center [517, 207] width 12 height 9
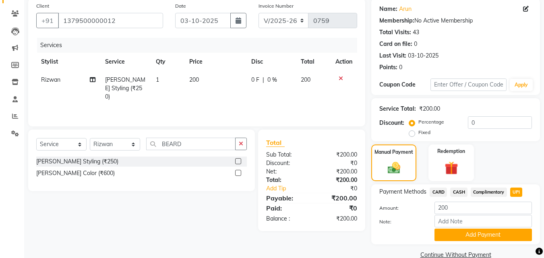
scroll to position [77, 0]
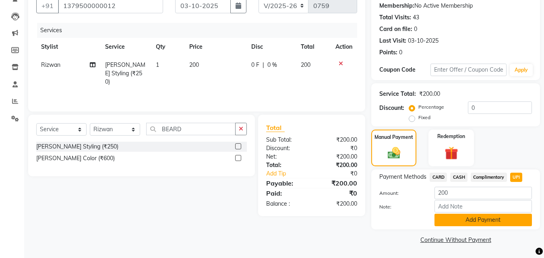
click at [495, 218] on button "Add Payment" at bounding box center [484, 220] width 98 height 12
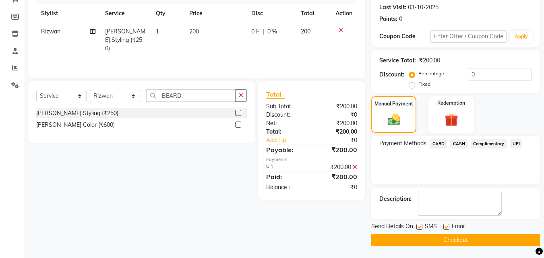
scroll to position [111, 0]
click at [445, 235] on button "Checkout" at bounding box center [456, 240] width 169 height 12
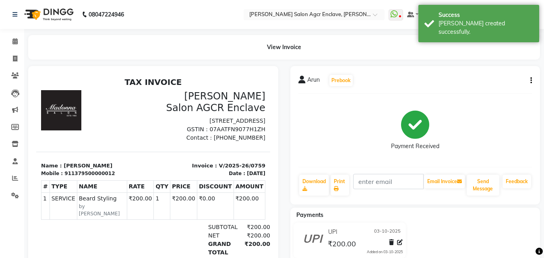
select select "service"
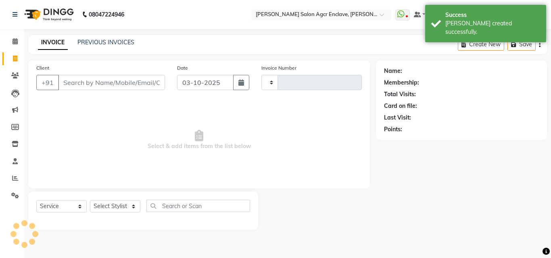
type input "0760"
select select "8560"
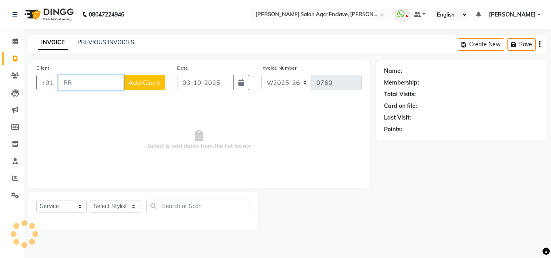
type input "P"
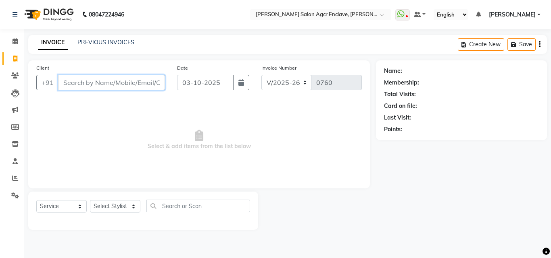
click at [119, 80] on input "Client" at bounding box center [111, 82] width 107 height 15
paste input "9999162760"
type input "9999162760"
click at [151, 76] on button "Add Client" at bounding box center [144, 82] width 42 height 15
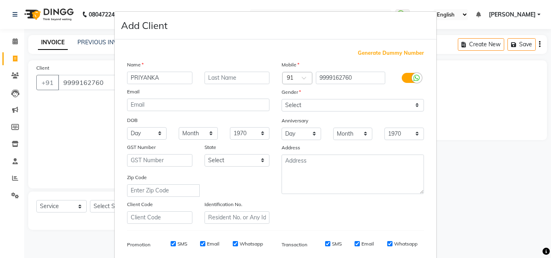
type input "PRIYANKA"
click at [294, 109] on select "Select [DEMOGRAPHIC_DATA] [DEMOGRAPHIC_DATA] Other Prefer Not To Say" at bounding box center [352, 105] width 142 height 12
select select "[DEMOGRAPHIC_DATA]"
click at [281, 99] on select "Select [DEMOGRAPHIC_DATA] [DEMOGRAPHIC_DATA] Other Prefer Not To Say" at bounding box center [352, 105] width 142 height 12
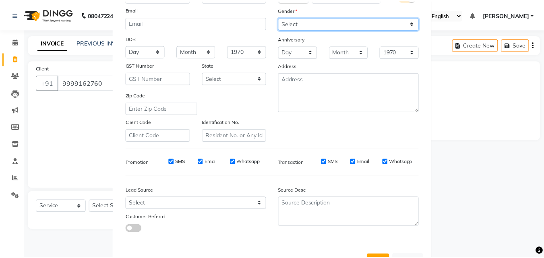
scroll to position [114, 0]
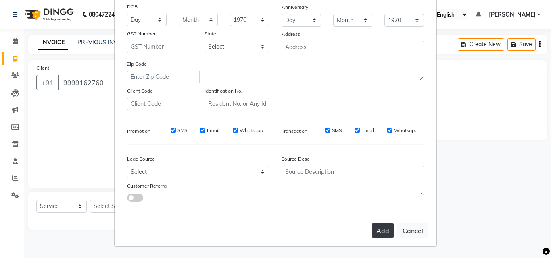
click at [386, 234] on button "Add" at bounding box center [382, 231] width 23 height 15
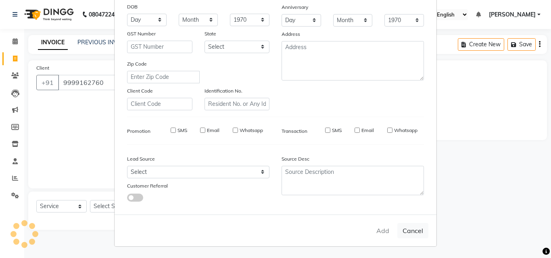
select select
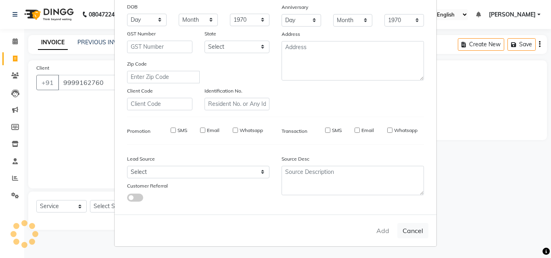
select select
checkbox input "false"
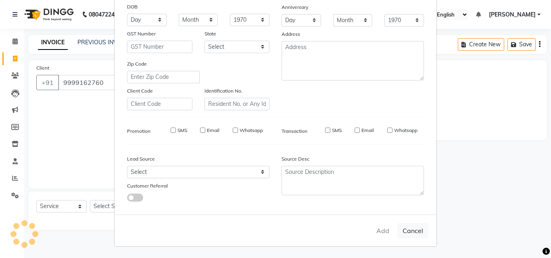
checkbox input "false"
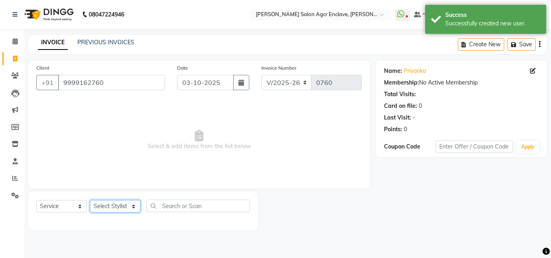
click at [119, 206] on select "Select Stylist Abhishek [PERSON_NAME] [PERSON_NAME] [PERSON_NAME] Lucky [PERSON…" at bounding box center [115, 206] width 50 height 12
select select "87954"
click at [90, 200] on select "Select Stylist Abhishek [PERSON_NAME] [PERSON_NAME] [PERSON_NAME] Lucky [PERSON…" at bounding box center [115, 206] width 50 height 12
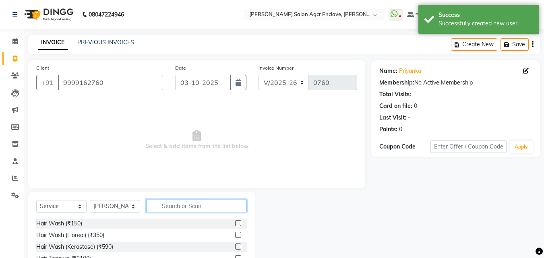
click at [178, 207] on input "text" at bounding box center [196, 206] width 101 height 12
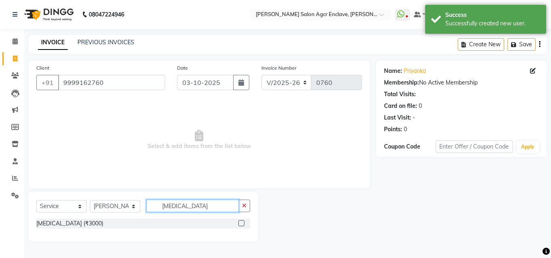
type input "[MEDICAL_DATA]"
click at [241, 222] on label at bounding box center [241, 223] width 6 height 6
click at [241, 222] on input "checkbox" at bounding box center [240, 223] width 5 height 5
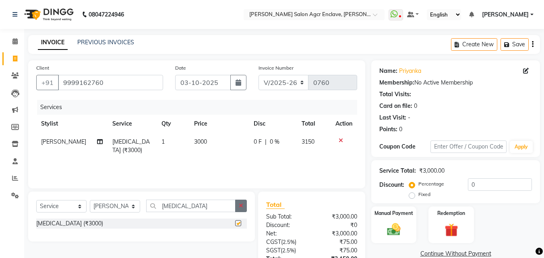
checkbox input "false"
click at [245, 208] on button "button" at bounding box center [241, 206] width 12 height 12
type input "GLOBA"
click at [237, 222] on label at bounding box center [238, 223] width 6 height 6
click at [237, 222] on input "checkbox" at bounding box center [237, 223] width 5 height 5
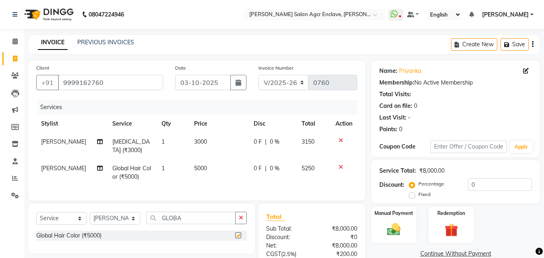
checkbox input "false"
click at [197, 141] on span "3000" at bounding box center [200, 141] width 13 height 7
select select "87954"
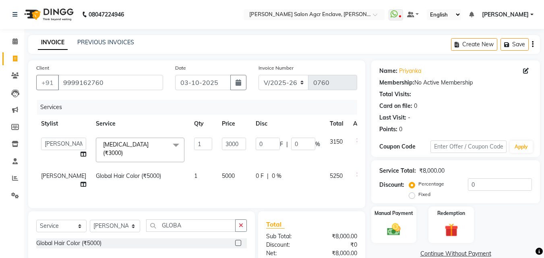
click at [197, 141] on td "1" at bounding box center [203, 150] width 28 height 34
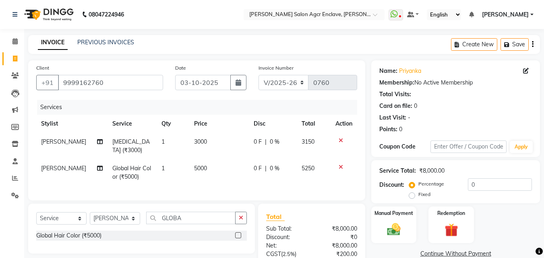
click at [214, 145] on td "3000" at bounding box center [219, 146] width 60 height 27
select select "87954"
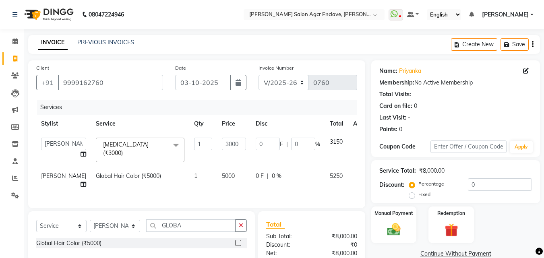
click at [222, 145] on input "3000" at bounding box center [234, 144] width 24 height 12
type input "5000"
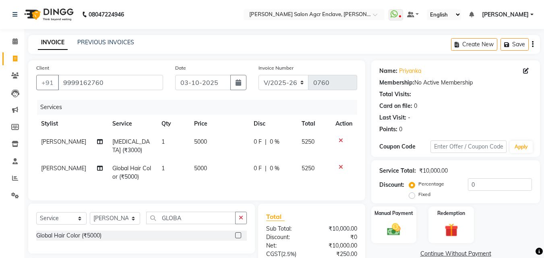
click at [531, 45] on div "Create New Save" at bounding box center [495, 44] width 89 height 19
click at [532, 45] on icon "button" at bounding box center [533, 44] width 2 height 0
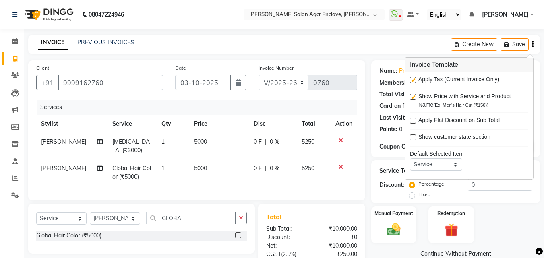
click at [414, 78] on label at bounding box center [413, 80] width 6 height 6
click at [414, 78] on input "checkbox" at bounding box center [412, 80] width 5 height 5
checkbox input "false"
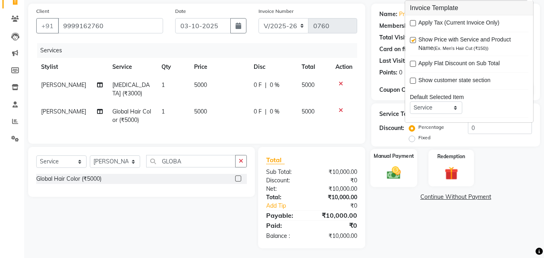
click at [398, 169] on img at bounding box center [394, 173] width 23 height 16
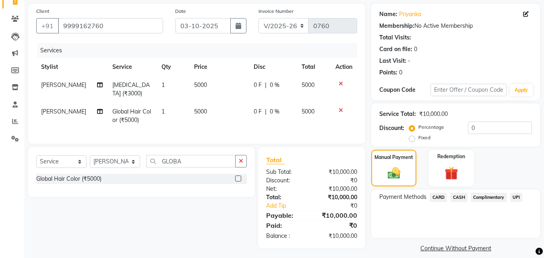
click at [441, 195] on span "CARD" at bounding box center [438, 197] width 17 height 9
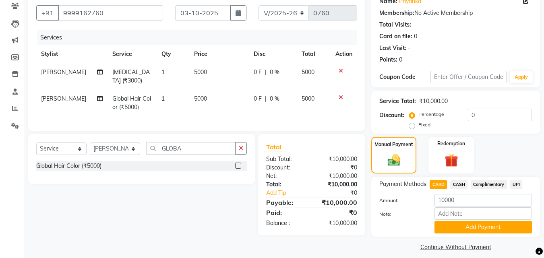
scroll to position [77, 0]
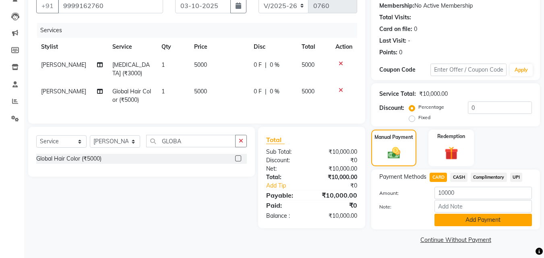
click at [455, 221] on button "Add Payment" at bounding box center [484, 220] width 98 height 12
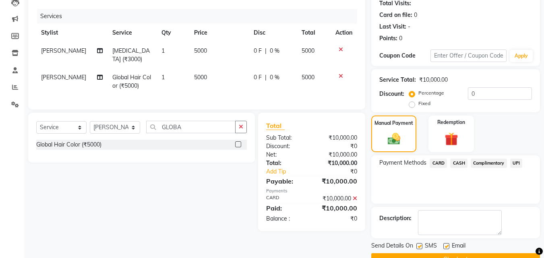
scroll to position [111, 0]
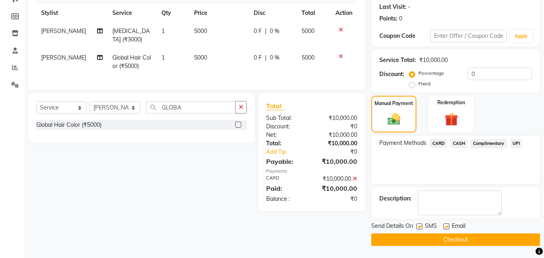
click at [421, 225] on label at bounding box center [420, 227] width 6 height 6
click at [421, 225] on input "checkbox" at bounding box center [419, 226] width 5 height 5
checkbox input "false"
click at [447, 225] on label at bounding box center [447, 227] width 6 height 6
click at [447, 225] on input "checkbox" at bounding box center [446, 226] width 5 height 5
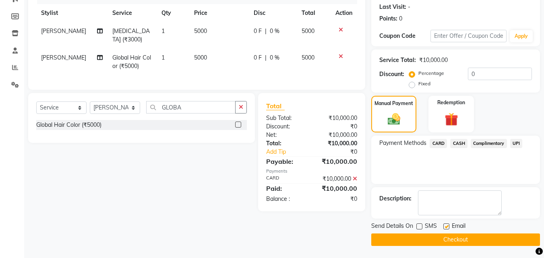
checkbox input "false"
click at [443, 235] on button "Checkout" at bounding box center [456, 240] width 169 height 12
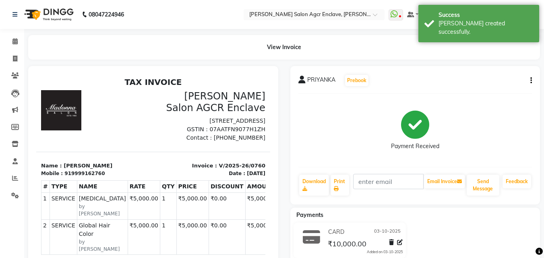
select select "service"
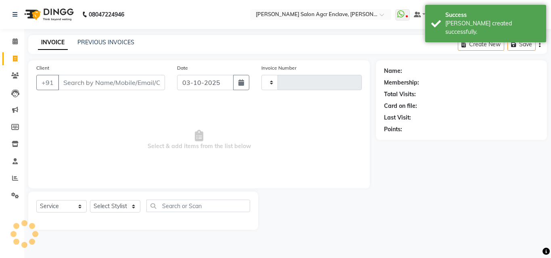
type input "0761"
select select "8560"
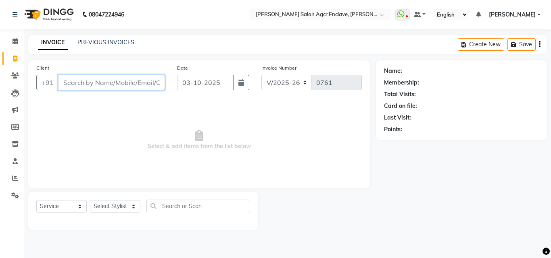
click at [121, 79] on input "Client" at bounding box center [111, 82] width 107 height 15
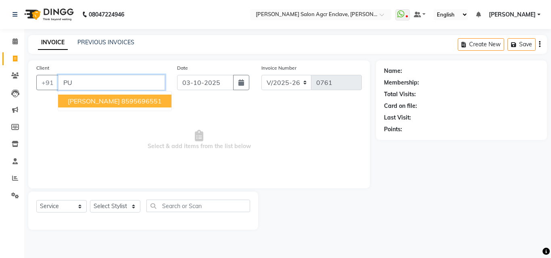
type input "P"
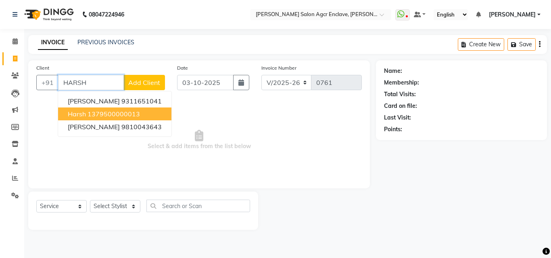
click at [101, 113] on ngb-highlight "1379500000013" at bounding box center [113, 114] width 52 height 8
type input "1379500000013"
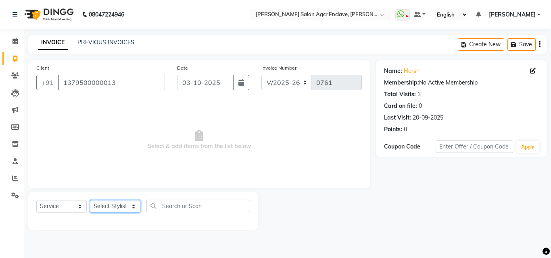
click at [111, 206] on select "Select Stylist Abhishek [PERSON_NAME] [PERSON_NAME] [PERSON_NAME] Lucky [PERSON…" at bounding box center [115, 206] width 50 height 12
select select "87658"
click at [90, 200] on select "Select Stylist Abhishek [PERSON_NAME] [PERSON_NAME] [PERSON_NAME] Lucky [PERSON…" at bounding box center [115, 206] width 50 height 12
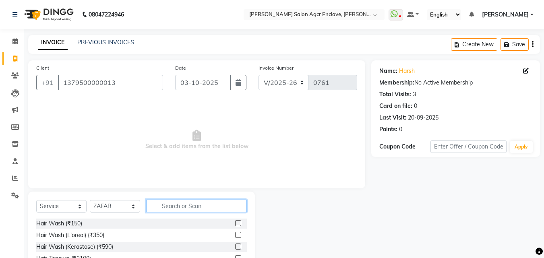
click at [181, 204] on input "text" at bounding box center [196, 206] width 101 height 12
type input "CUT"
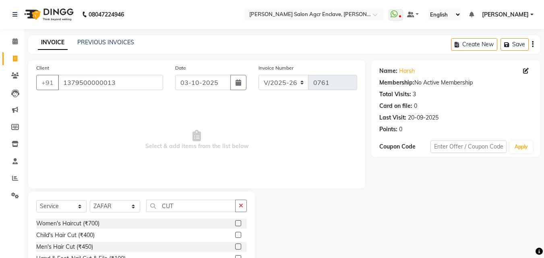
click at [239, 245] on label at bounding box center [238, 247] width 6 height 6
click at [239, 245] on input "checkbox" at bounding box center [237, 247] width 5 height 5
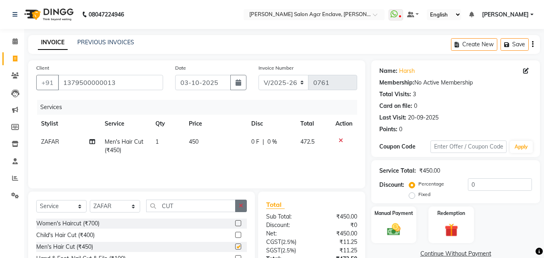
checkbox input "false"
click at [239, 202] on button "button" at bounding box center [241, 206] width 12 height 12
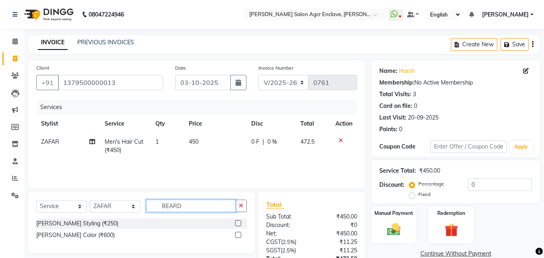
type input "BEARD"
click at [239, 222] on label at bounding box center [238, 223] width 6 height 6
click at [239, 222] on input "checkbox" at bounding box center [237, 223] width 5 height 5
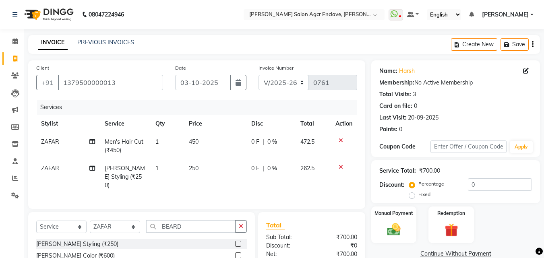
click at [239, 242] on label at bounding box center [238, 244] width 6 height 6
click at [239, 242] on input "checkbox" at bounding box center [237, 244] width 5 height 5
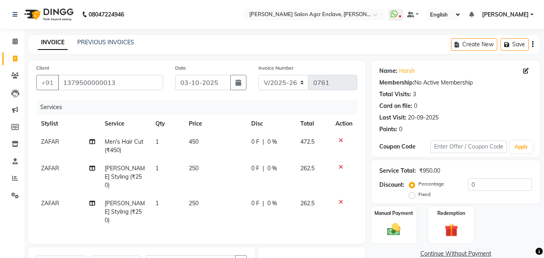
checkbox input "false"
click at [194, 141] on span "450" at bounding box center [194, 141] width 10 height 7
select select "87658"
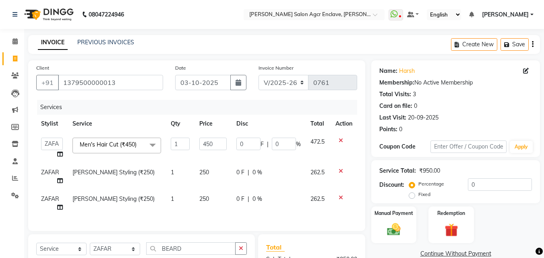
click at [195, 141] on td "450" at bounding box center [213, 148] width 37 height 31
click at [205, 149] on input "450" at bounding box center [212, 144] width 27 height 12
type input "500"
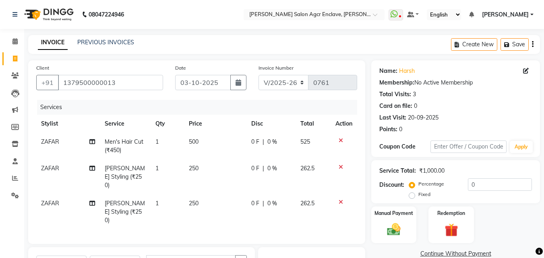
click at [533, 45] on icon "button" at bounding box center [533, 44] width 2 height 0
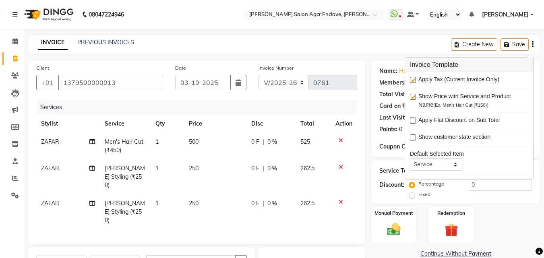
click at [414, 78] on label at bounding box center [413, 80] width 6 height 6
click at [414, 78] on input "checkbox" at bounding box center [412, 80] width 5 height 5
checkbox input "false"
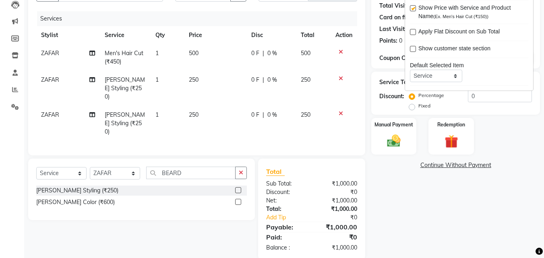
scroll to position [92, 0]
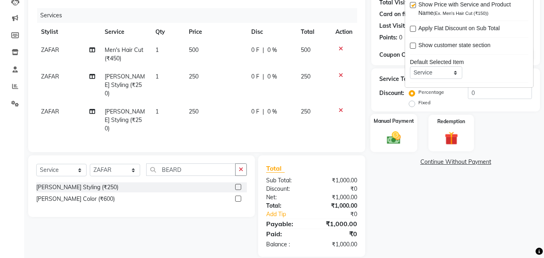
click at [385, 141] on img at bounding box center [394, 138] width 23 height 16
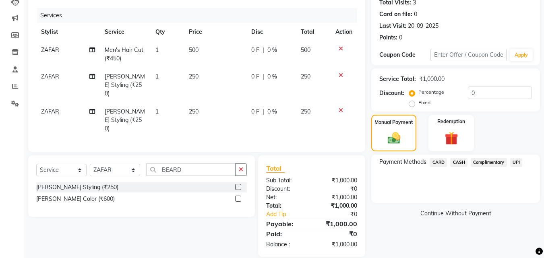
click at [460, 159] on span "CASH" at bounding box center [459, 162] width 17 height 9
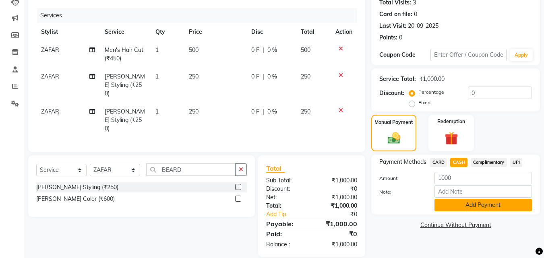
click at [463, 207] on button "Add Payment" at bounding box center [484, 205] width 98 height 12
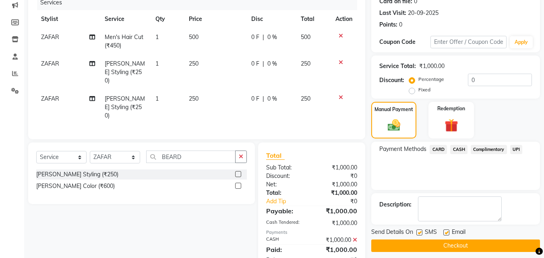
scroll to position [121, 0]
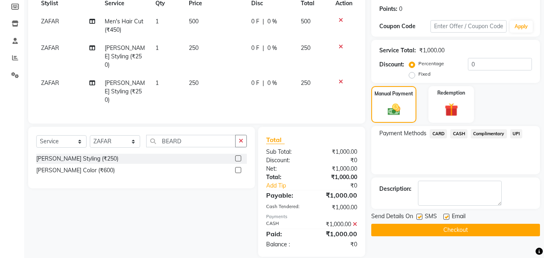
click at [421, 216] on label at bounding box center [420, 217] width 6 height 6
click at [421, 216] on input "checkbox" at bounding box center [419, 217] width 5 height 5
checkbox input "false"
click at [437, 229] on button "Checkout" at bounding box center [456, 230] width 169 height 12
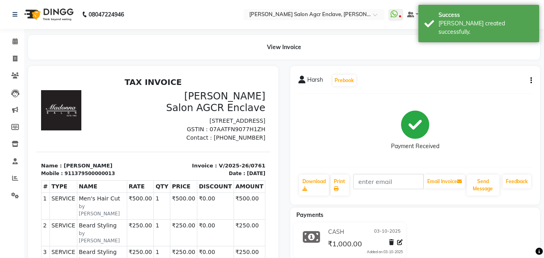
select select "8560"
select select "service"
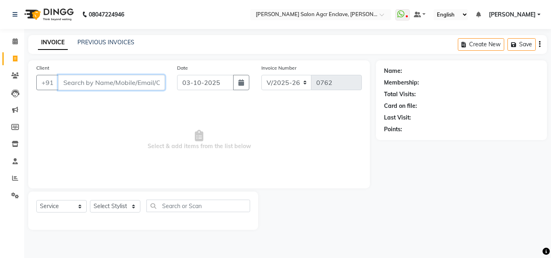
click at [120, 78] on input "Client" at bounding box center [111, 82] width 107 height 15
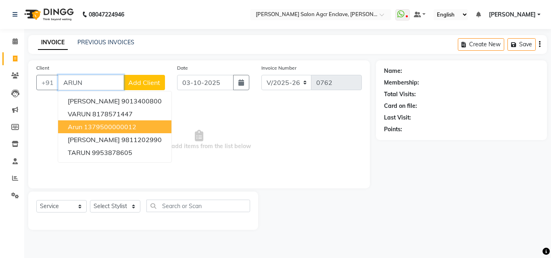
click at [104, 127] on ngb-highlight "1379500000012" at bounding box center [110, 127] width 52 height 8
type input "1379500000012"
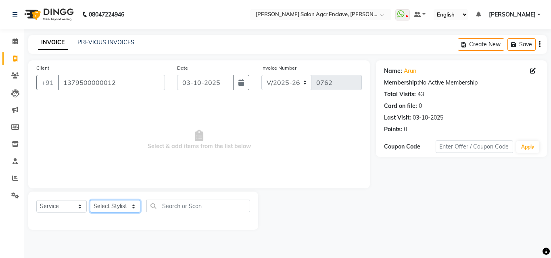
click at [127, 209] on select "Select Stylist Abhishek [PERSON_NAME] [PERSON_NAME] [PERSON_NAME] Lucky [PERSON…" at bounding box center [115, 206] width 50 height 12
select select "87658"
click at [90, 200] on select "Select Stylist Abhishek [PERSON_NAME] [PERSON_NAME] [PERSON_NAME] Lucky [PERSON…" at bounding box center [115, 206] width 50 height 12
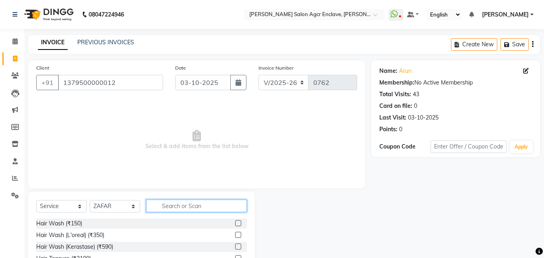
click at [162, 205] on input "text" at bounding box center [196, 206] width 101 height 12
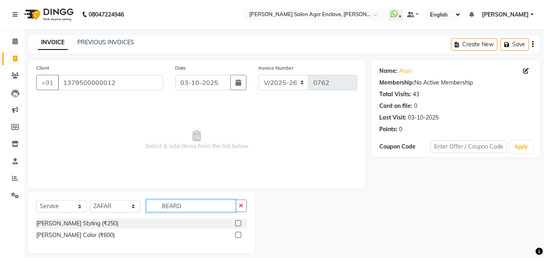
type input "BEARD"
click at [237, 223] on label at bounding box center [238, 223] width 6 height 6
click at [237, 223] on input "checkbox" at bounding box center [237, 223] width 5 height 5
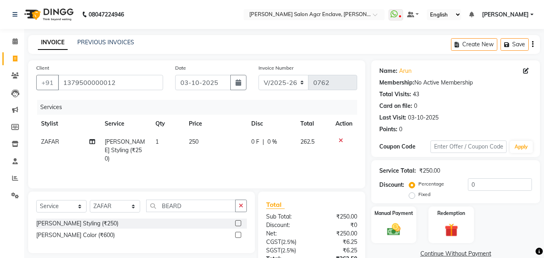
click at [239, 222] on label at bounding box center [238, 223] width 6 height 6
click at [239, 222] on input "checkbox" at bounding box center [237, 223] width 5 height 5
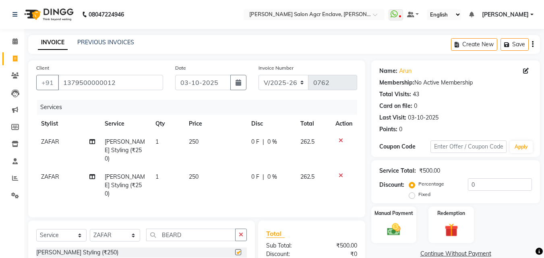
checkbox input "false"
click at [56, 173] on span "ZAFAR" at bounding box center [50, 176] width 18 height 7
select select "87658"
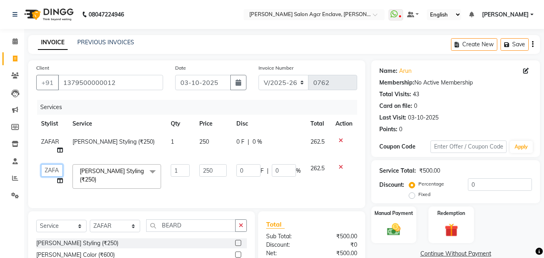
click at [56, 166] on select "Abhishek [PERSON_NAME] [PERSON_NAME] [PERSON_NAME] Lucky Naman [PERSON_NAME] [P…" at bounding box center [52, 170] width 22 height 12
select select "87650"
click at [533, 44] on icon "button" at bounding box center [533, 44] width 2 height 0
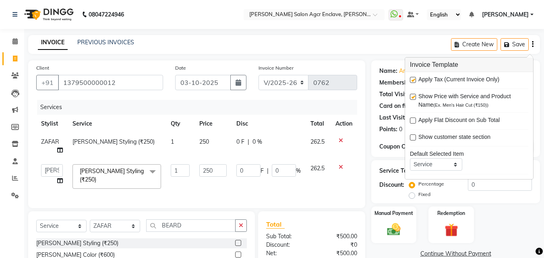
click at [414, 78] on label at bounding box center [413, 80] width 6 height 6
click at [414, 78] on input "checkbox" at bounding box center [412, 80] width 5 height 5
checkbox input "false"
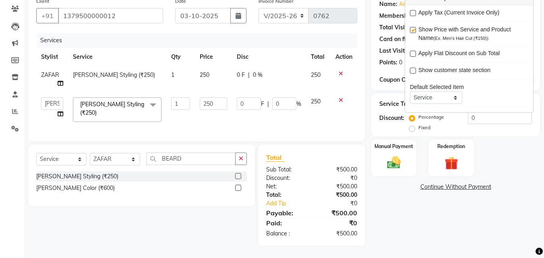
scroll to position [69, 0]
click at [395, 155] on img at bounding box center [394, 163] width 23 height 16
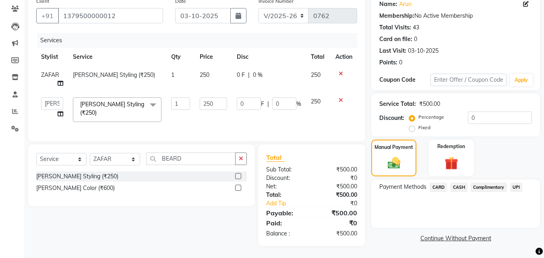
click at [460, 185] on span "CASH" at bounding box center [459, 187] width 17 height 9
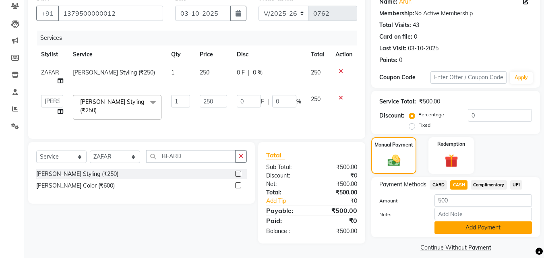
click at [465, 229] on button "Add Payment" at bounding box center [484, 228] width 98 height 12
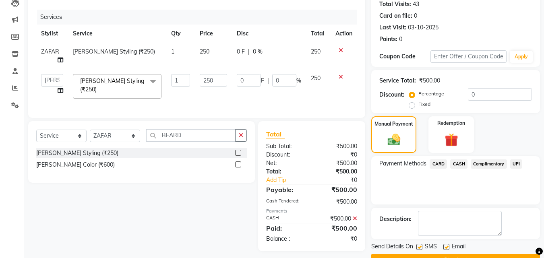
scroll to position [111, 0]
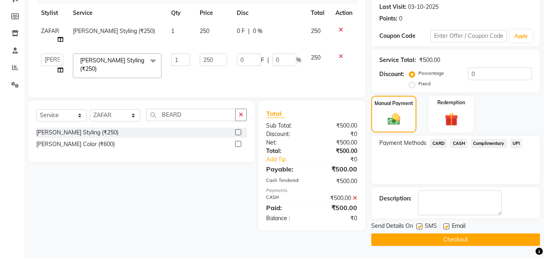
click at [457, 239] on button "Checkout" at bounding box center [456, 240] width 169 height 12
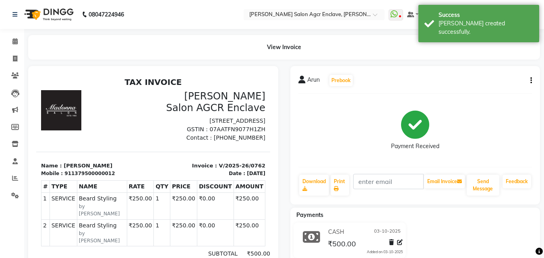
select select "service"
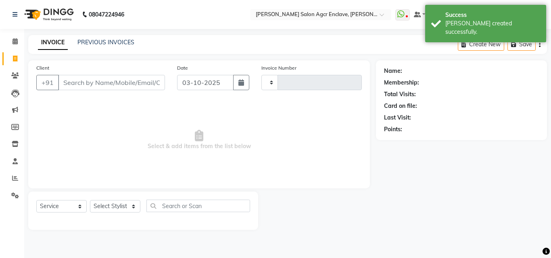
type input "0763"
select select "8560"
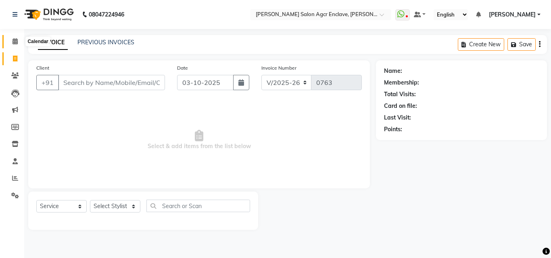
click at [17, 44] on icon at bounding box center [14, 41] width 5 height 6
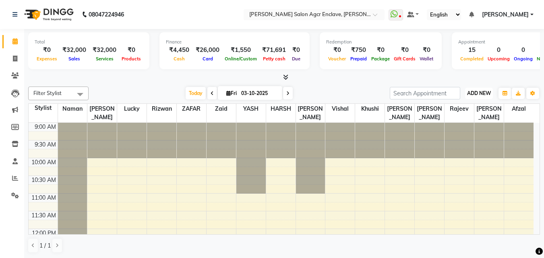
click at [478, 91] on span "ADD NEW" at bounding box center [480, 93] width 24 height 6
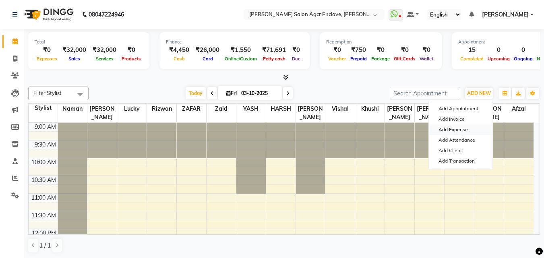
click at [455, 127] on link "Add Expense" at bounding box center [461, 130] width 64 height 10
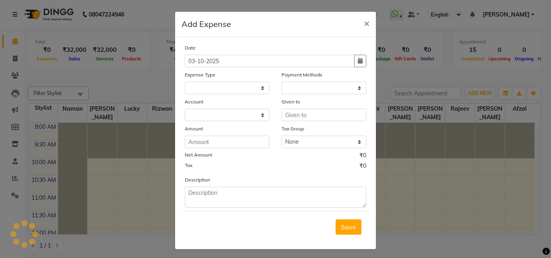
select select "1"
select select "7768"
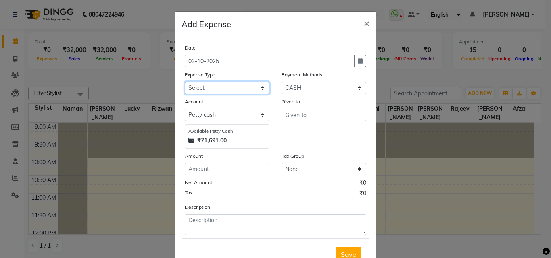
click at [224, 86] on select "Select Advance Salary BILLS client change paytm Client Snacks Coffee CONVEYANCE…" at bounding box center [227, 88] width 85 height 12
select select "12181"
click at [185, 82] on select "Select Advance Salary BILLS client change paytm Client Snacks Coffee CONVEYANCE…" at bounding box center [227, 88] width 85 height 12
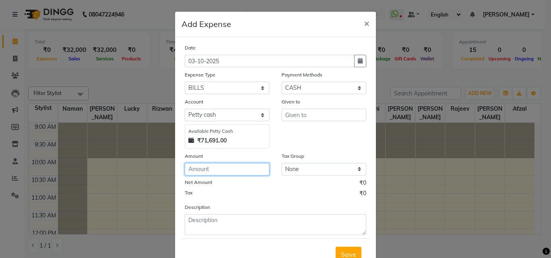
click at [208, 168] on input "number" at bounding box center [227, 169] width 85 height 12
type input "2660"
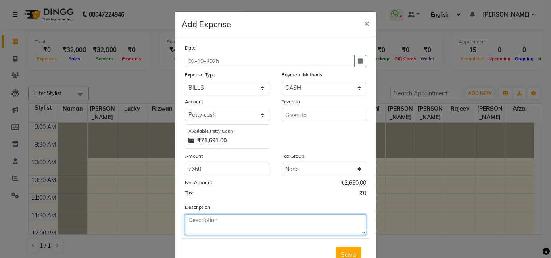
click at [208, 221] on textarea at bounding box center [275, 224] width 181 height 21
type textarea "SANDWICH ICE TEA GREEN TEA FOOT MATT COURIER"
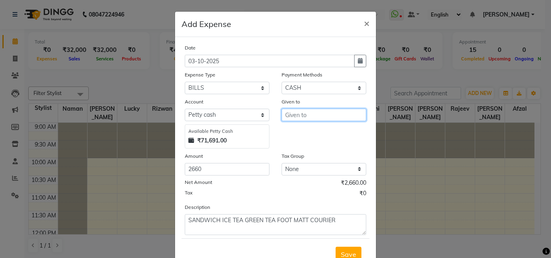
click at [303, 111] on input "text" at bounding box center [323, 115] width 85 height 12
type input "[PERSON_NAME]"
click at [341, 251] on span "Save" at bounding box center [348, 255] width 15 height 8
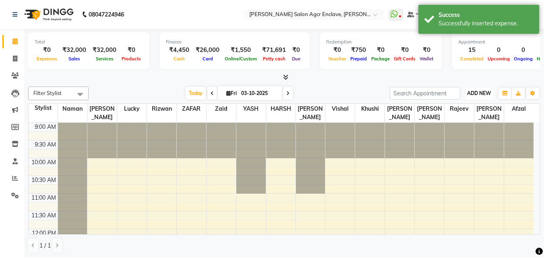
click at [479, 92] on span "ADD NEW" at bounding box center [480, 93] width 24 height 6
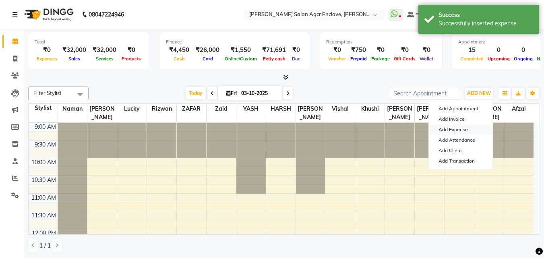
click at [453, 127] on link "Add Expense" at bounding box center [461, 130] width 64 height 10
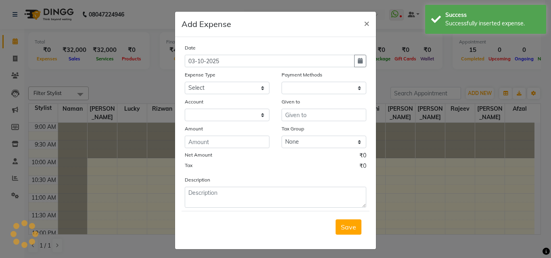
select select "1"
select select "7768"
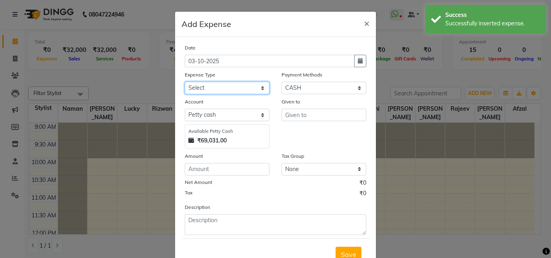
click at [224, 84] on select "Select Advance Salary BILLS client change paytm Client Snacks Coffee CONVEYANCE…" at bounding box center [227, 88] width 85 height 12
select select "12177"
click at [185, 82] on select "Select Advance Salary BILLS client change paytm Client Snacks Coffee CONVEYANCE…" at bounding box center [227, 88] width 85 height 12
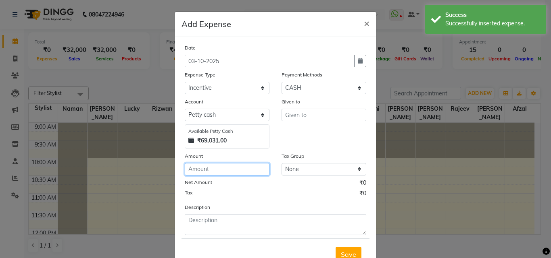
click at [207, 169] on input "number" at bounding box center [227, 169] width 85 height 12
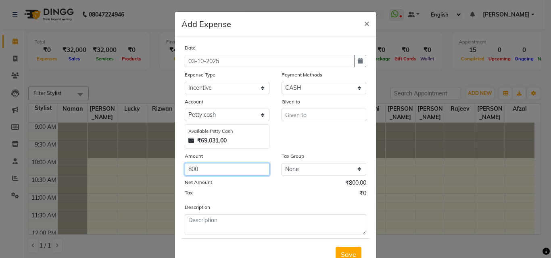
type input "800"
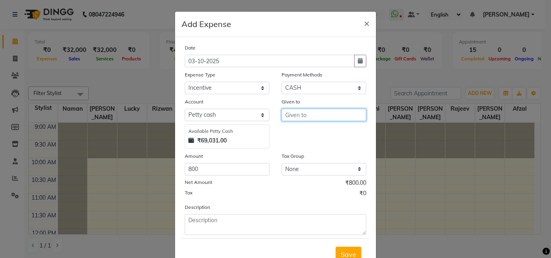
click at [326, 113] on input "text" at bounding box center [323, 115] width 85 height 12
click at [319, 133] on button "Lucky" at bounding box center [314, 132] width 64 height 13
type input "Lucky"
click at [339, 249] on button "Save" at bounding box center [348, 254] width 26 height 15
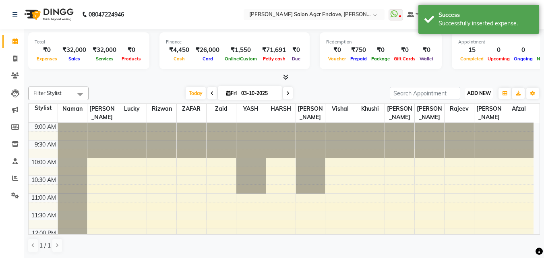
click at [477, 94] on span "ADD NEW" at bounding box center [480, 93] width 24 height 6
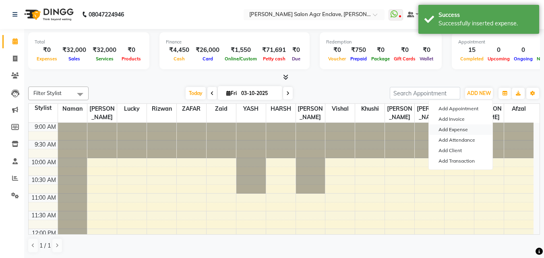
click at [452, 127] on link "Add Expense" at bounding box center [461, 130] width 64 height 10
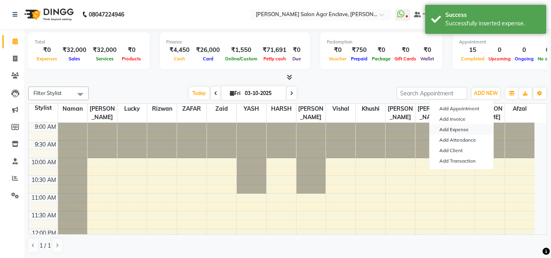
select select "1"
select select "7768"
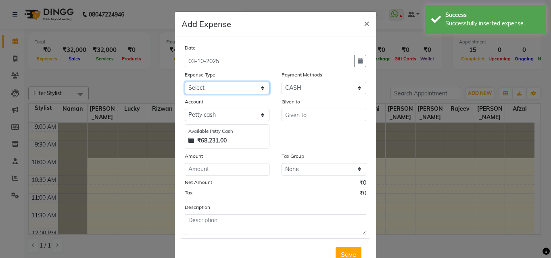
click at [238, 89] on select "Select Advance Salary BILLS client change paytm Client Snacks Coffee CONVEYANCE…" at bounding box center [227, 88] width 85 height 12
select select "12177"
click at [185, 82] on select "Select Advance Salary BILLS client change paytm Client Snacks Coffee CONVEYANCE…" at bounding box center [227, 88] width 85 height 12
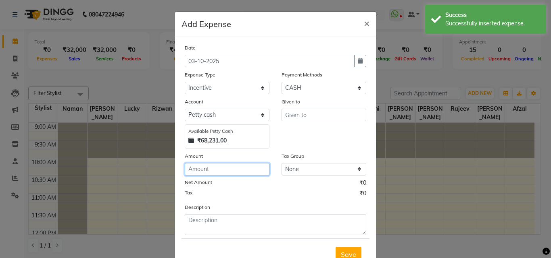
click at [208, 170] on input "number" at bounding box center [227, 169] width 85 height 12
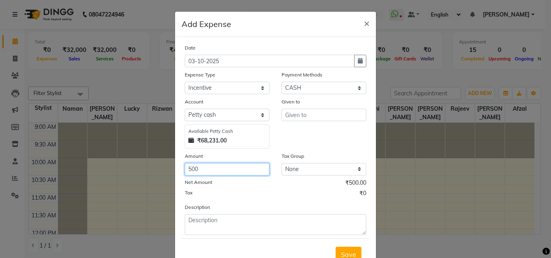
type input "500"
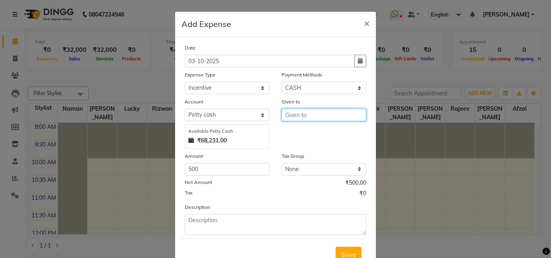
click at [303, 117] on input "text" at bounding box center [323, 115] width 85 height 12
click at [302, 135] on span "Amar" at bounding box center [299, 132] width 17 height 8
type input "[PERSON_NAME]"
click at [343, 254] on span "Save" at bounding box center [348, 255] width 15 height 8
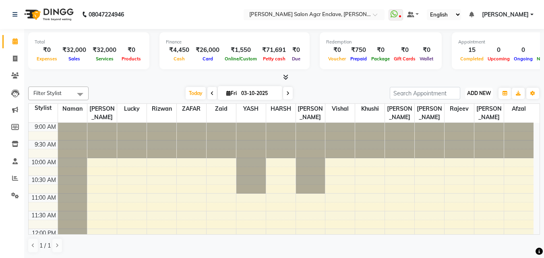
click at [472, 94] on span "ADD NEW" at bounding box center [480, 93] width 24 height 6
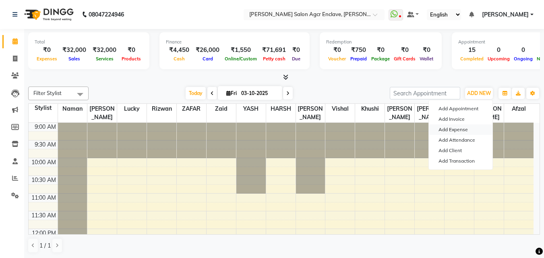
click at [448, 129] on link "Add Expense" at bounding box center [461, 130] width 64 height 10
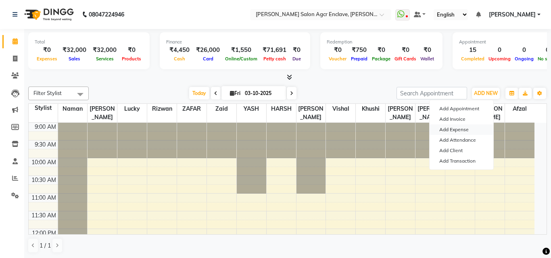
select select "1"
select select "7768"
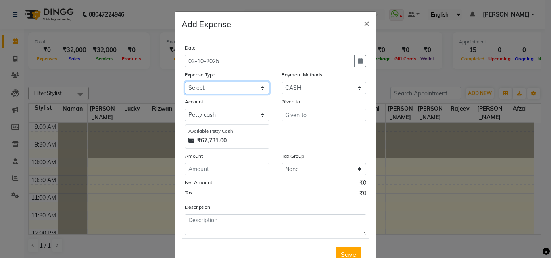
click at [218, 84] on select "Select Advance Salary BILLS client change paytm Client Snacks Coffee CONVEYANCE…" at bounding box center [227, 88] width 85 height 12
click at [185, 82] on select "Select Advance Salary BILLS client change paytm Client Snacks Coffee CONVEYANCE…" at bounding box center [227, 88] width 85 height 12
click at [230, 85] on select "Select Advance Salary BILLS client change paytm Client Snacks Coffee CONVEYANCE…" at bounding box center [227, 88] width 85 height 12
select select "19247"
click at [185, 82] on select "Select Advance Salary BILLS client change paytm Client Snacks Coffee CONVEYANCE…" at bounding box center [227, 88] width 85 height 12
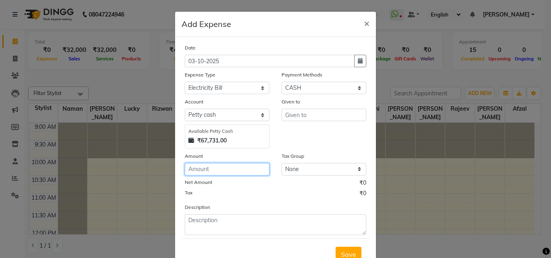
click at [213, 172] on input "number" at bounding box center [227, 169] width 85 height 12
type input "9775"
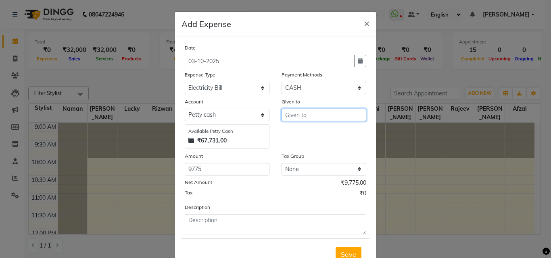
click at [297, 115] on input "text" at bounding box center [323, 115] width 85 height 12
type input "[PERSON_NAME]"
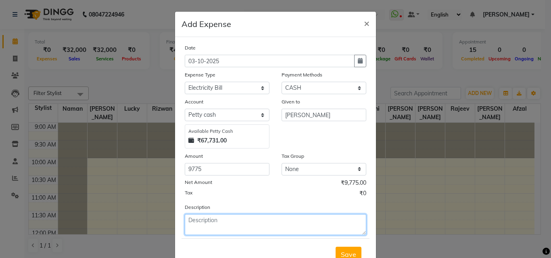
click at [222, 225] on textarea at bounding box center [275, 224] width 181 height 21
type textarea "AMAN SIR ELECTRICITY BILL"
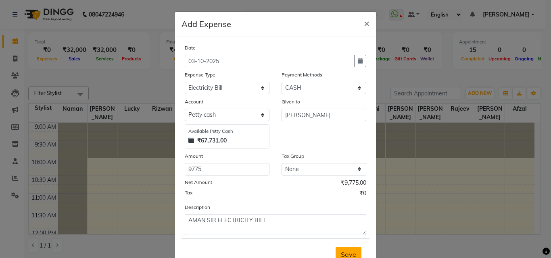
click at [355, 249] on button "Save" at bounding box center [348, 254] width 26 height 15
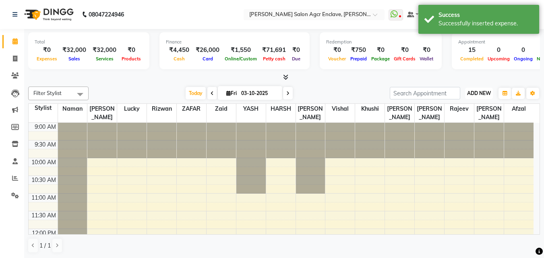
click at [481, 91] on span "ADD NEW" at bounding box center [480, 93] width 24 height 6
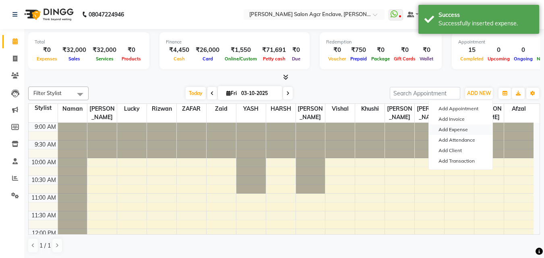
click at [455, 127] on link "Add Expense" at bounding box center [461, 130] width 64 height 10
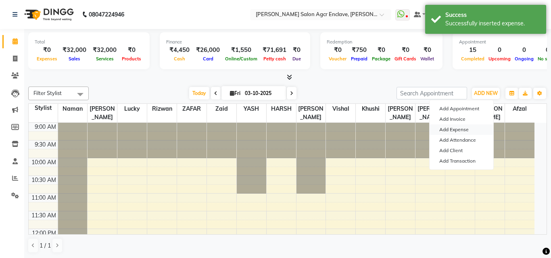
select select "1"
select select "7768"
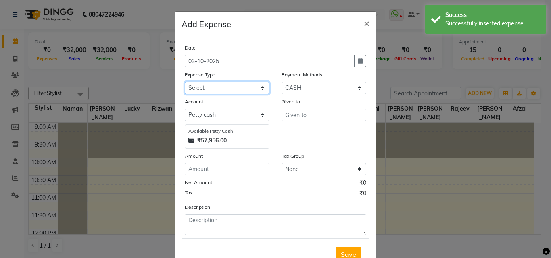
click at [240, 89] on select "Select Advance Salary BILLS client change paytm Client Snacks Coffee CONVEYANCE…" at bounding box center [227, 88] width 85 height 12
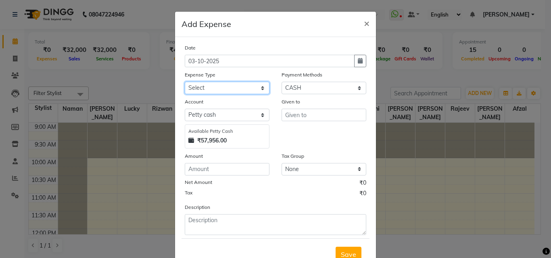
select select "20418"
click at [185, 82] on select "Select Advance Salary BILLS client change paytm Client Snacks Coffee CONVEYANCE…" at bounding box center [227, 88] width 85 height 12
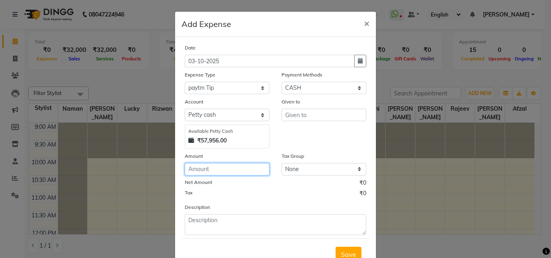
click at [211, 168] on input "number" at bounding box center [227, 169] width 85 height 12
type input "100"
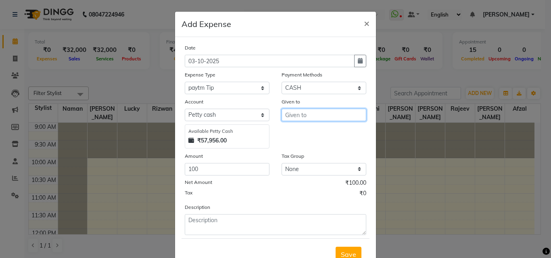
click at [294, 115] on input "text" at bounding box center [323, 115] width 85 height 12
click at [299, 133] on ngb-highlight "[PERSON_NAME]" at bounding box center [302, 132] width 23 height 8
type input "Rizwan"
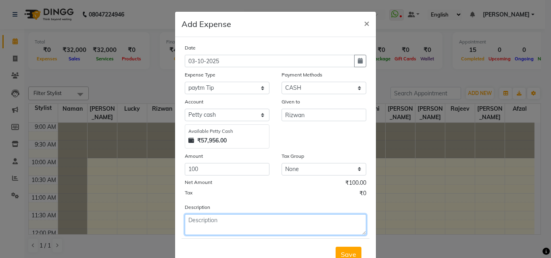
click at [231, 222] on textarea at bounding box center [275, 224] width 181 height 21
type textarea "UPI TIP [PERSON_NAME]"
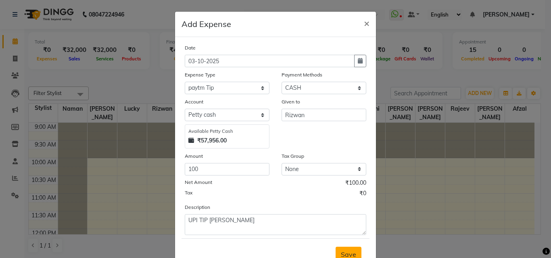
click at [341, 251] on span "Save" at bounding box center [348, 255] width 15 height 8
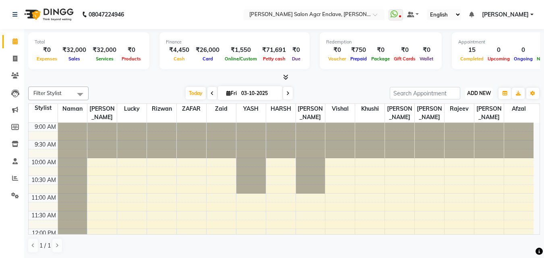
click at [477, 88] on button "ADD NEW Toggle Dropdown" at bounding box center [479, 93] width 28 height 11
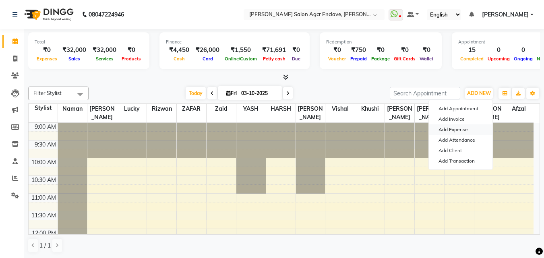
click at [443, 128] on link "Add Expense" at bounding box center [461, 130] width 64 height 10
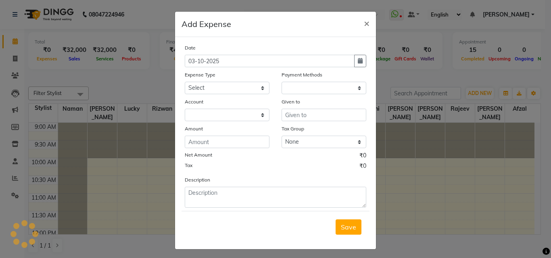
select select "1"
select select "7768"
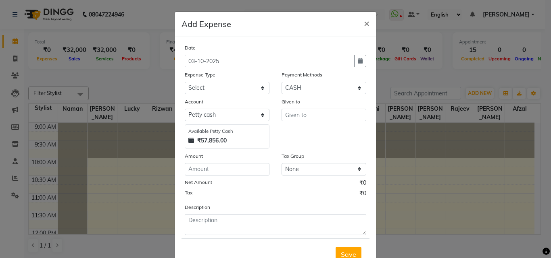
click at [216, 81] on div "Expense Type" at bounding box center [227, 76] width 85 height 11
click at [216, 87] on select "Select Advance Salary BILLS client change paytm Client Snacks Coffee CONVEYANCE…" at bounding box center [227, 88] width 85 height 12
select select "12178"
click at [185, 82] on select "Select Advance Salary BILLS client change paytm Client Snacks Coffee CONVEYANCE…" at bounding box center [227, 88] width 85 height 12
click at [208, 168] on input "number" at bounding box center [227, 169] width 85 height 12
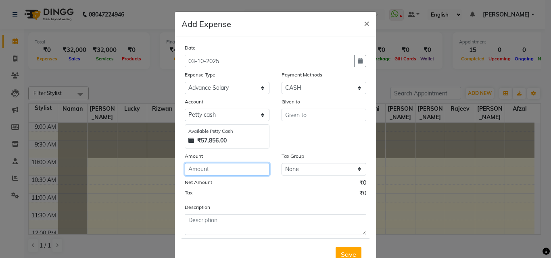
type input "5"
type input "1000"
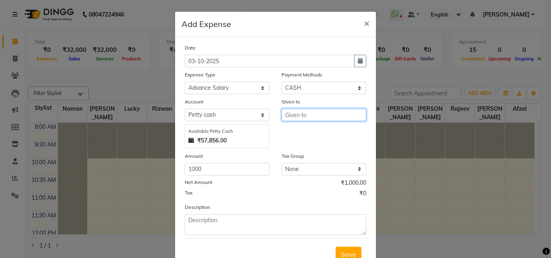
click at [310, 119] on input "text" at bounding box center [323, 115] width 85 height 12
type input "ZAFAR ADVANCE"
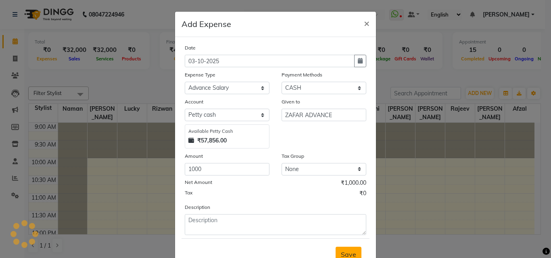
click at [341, 255] on span "Save" at bounding box center [348, 255] width 15 height 8
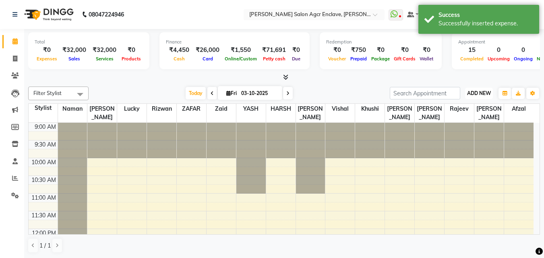
click at [488, 93] on span "ADD NEW" at bounding box center [480, 93] width 24 height 6
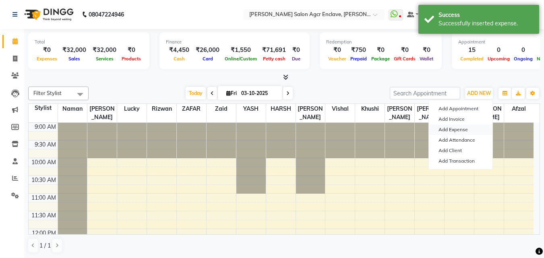
click at [463, 127] on link "Add Expense" at bounding box center [461, 130] width 64 height 10
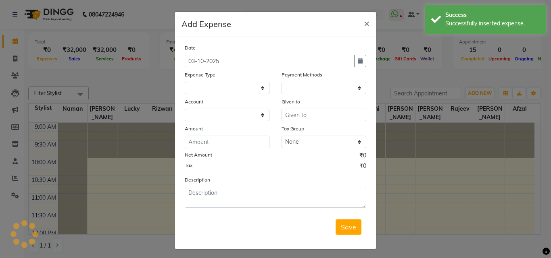
select select "1"
select select "7768"
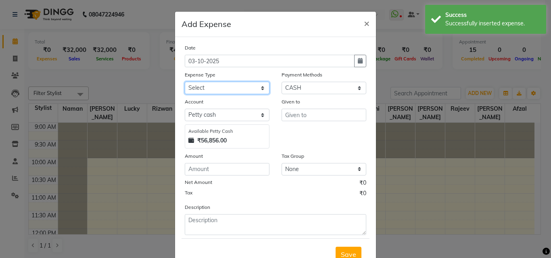
click at [242, 85] on select "Select Advance Salary BILLS client change paytm Client Snacks Coffee CONVEYANCE…" at bounding box center [227, 88] width 85 height 12
click at [185, 82] on select "Select Advance Salary BILLS client change paytm Client Snacks Coffee CONVEYANCE…" at bounding box center [227, 88] width 85 height 12
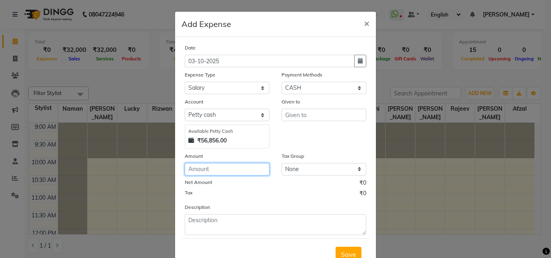
click at [220, 164] on input "number" at bounding box center [227, 169] width 85 height 12
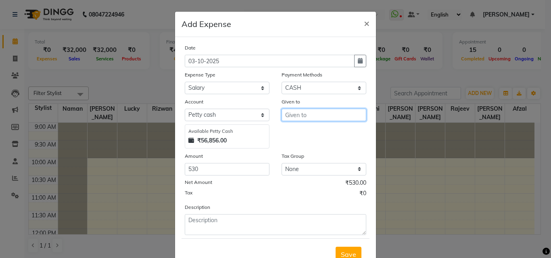
click at [311, 112] on input "text" at bounding box center [323, 115] width 85 height 12
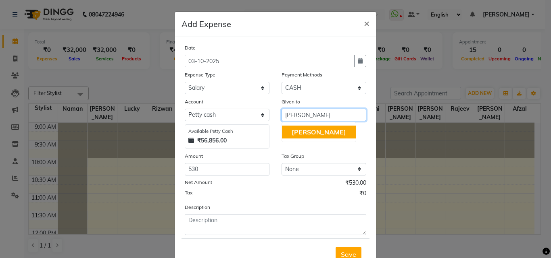
click at [308, 128] on span "[PERSON_NAME]" at bounding box center [318, 132] width 54 height 8
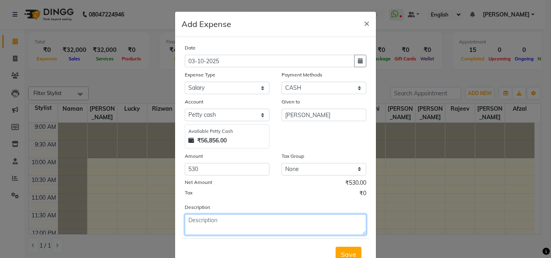
click at [211, 222] on textarea at bounding box center [275, 224] width 181 height 21
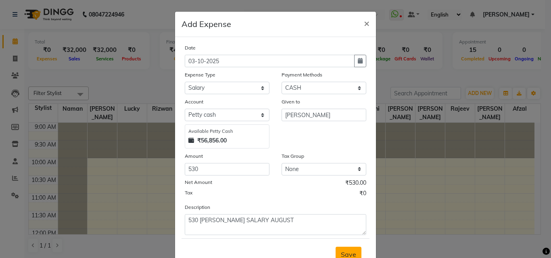
click at [341, 251] on span "Save" at bounding box center [348, 255] width 15 height 8
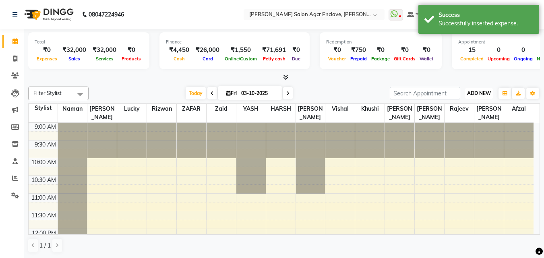
click at [483, 89] on button "ADD NEW Toggle Dropdown" at bounding box center [479, 93] width 28 height 11
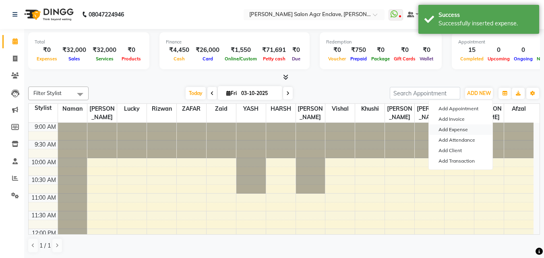
click at [448, 127] on link "Add Expense" at bounding box center [461, 130] width 64 height 10
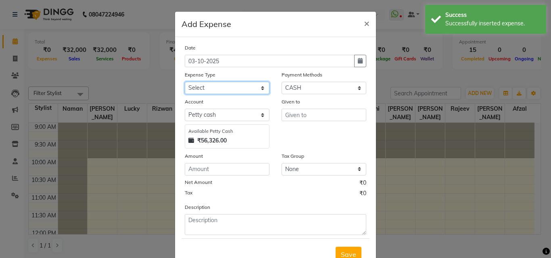
click at [199, 89] on select "Select Advance Salary BILLS client change paytm Client Snacks Coffee CONVEYANCE…" at bounding box center [227, 88] width 85 height 12
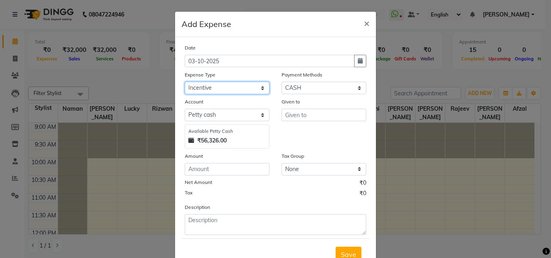
click at [185, 82] on select "Select Advance Salary BILLS client change paytm Client Snacks Coffee CONVEYANCE…" at bounding box center [227, 88] width 85 height 12
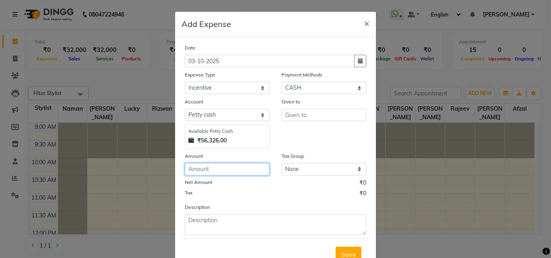
click at [211, 168] on input "number" at bounding box center [227, 169] width 85 height 12
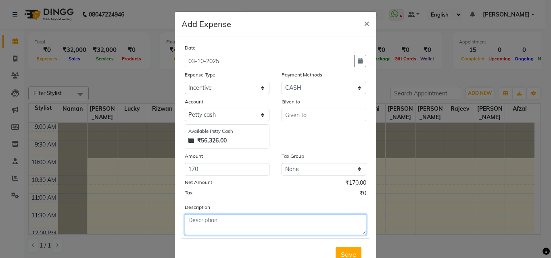
click at [209, 226] on textarea at bounding box center [275, 224] width 181 height 21
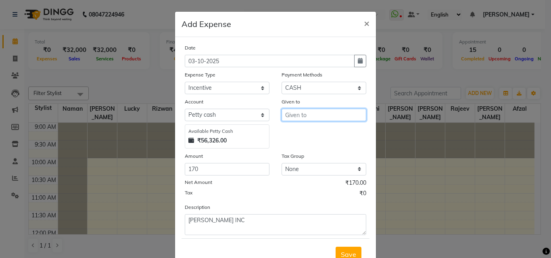
click at [300, 115] on input "text" at bounding box center [323, 115] width 85 height 12
click at [300, 130] on span "Amar" at bounding box center [299, 132] width 17 height 8
click at [342, 254] on span "Save" at bounding box center [348, 255] width 15 height 8
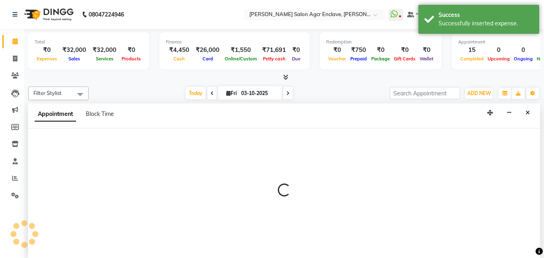
scroll to position [0, 0]
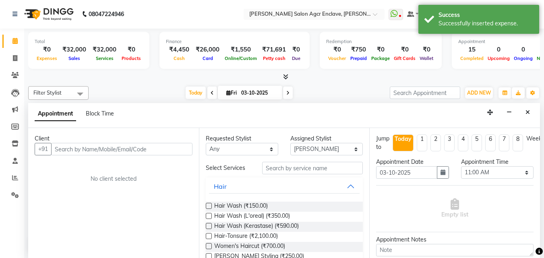
click at [15, 50] on li "Invoice" at bounding box center [12, 58] width 24 height 17
click at [15, 54] on span at bounding box center [15, 58] width 14 height 9
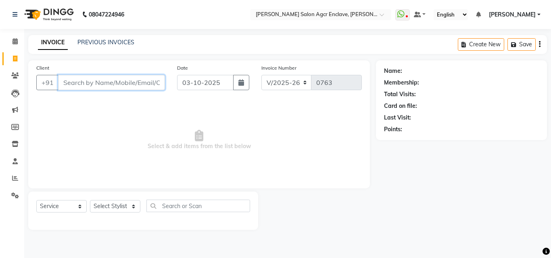
click at [138, 82] on input "Client" at bounding box center [111, 82] width 107 height 15
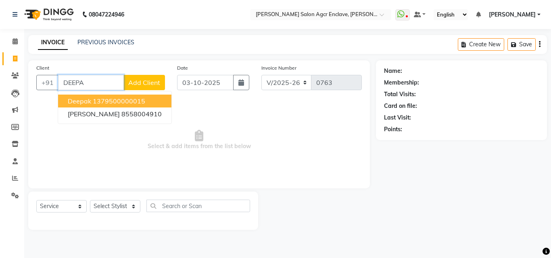
click at [116, 99] on ngb-highlight "1379500000015" at bounding box center [119, 101] width 52 height 8
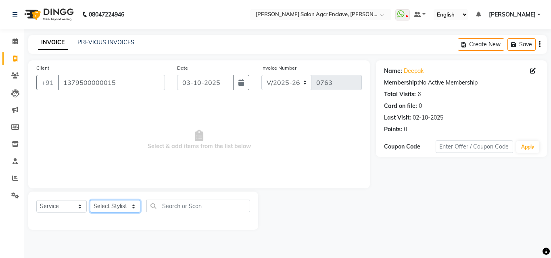
click at [118, 210] on select "Select Stylist Abhishek [PERSON_NAME] [PERSON_NAME] [PERSON_NAME] Lucky [PERSON…" at bounding box center [115, 206] width 50 height 12
click at [90, 200] on select "Select Stylist Abhishek [PERSON_NAME] [PERSON_NAME] [PERSON_NAME] Lucky [PERSON…" at bounding box center [115, 206] width 50 height 12
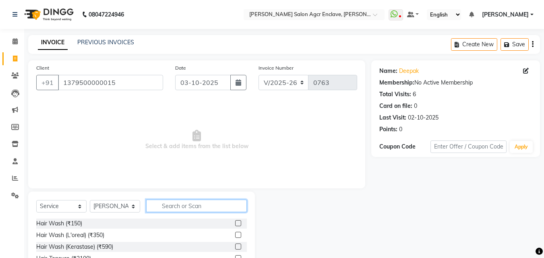
click at [156, 201] on input "text" at bounding box center [196, 206] width 101 height 12
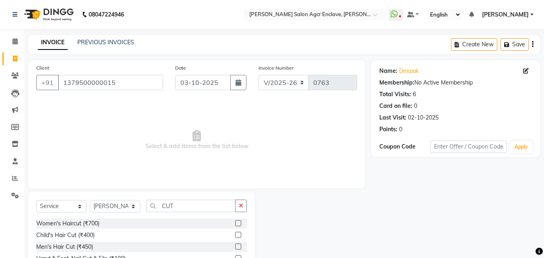
click at [236, 246] on label at bounding box center [238, 247] width 6 height 6
click at [236, 246] on input "checkbox" at bounding box center [237, 247] width 5 height 5
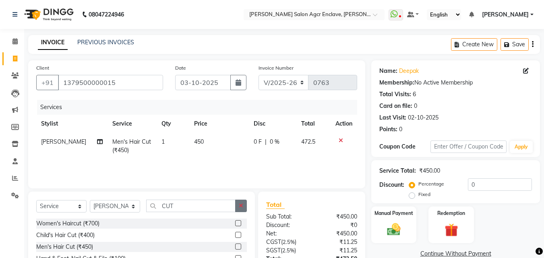
click at [239, 206] on icon "button" at bounding box center [241, 206] width 4 height 6
click at [237, 248] on label at bounding box center [238, 247] width 6 height 6
click at [237, 248] on input "checkbox" at bounding box center [237, 247] width 5 height 5
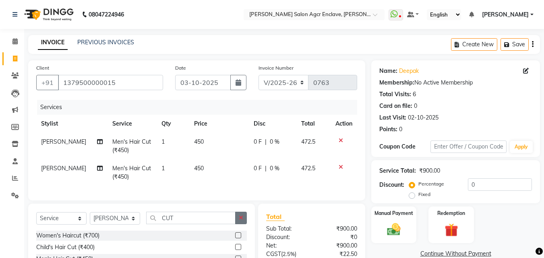
click at [241, 221] on icon "button" at bounding box center [241, 218] width 4 height 6
click at [237, 239] on label at bounding box center [238, 236] width 6 height 6
click at [237, 239] on input "checkbox" at bounding box center [237, 235] width 5 height 5
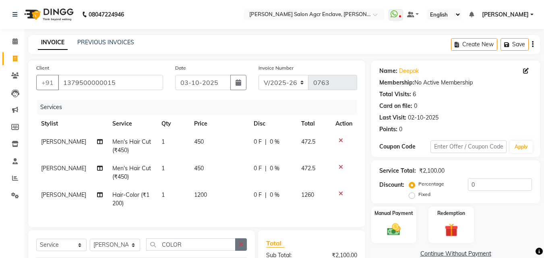
click at [241, 247] on icon "button" at bounding box center [241, 245] width 4 height 6
click at [213, 251] on input "text" at bounding box center [196, 245] width 101 height 12
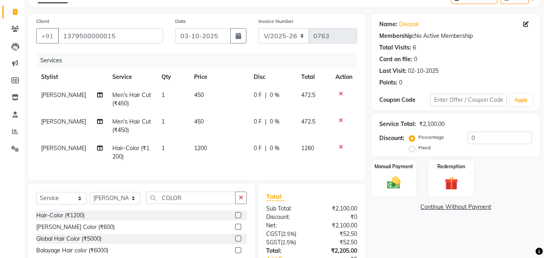
click at [237, 218] on label at bounding box center [238, 215] width 6 height 6
click at [237, 218] on input "checkbox" at bounding box center [237, 215] width 5 height 5
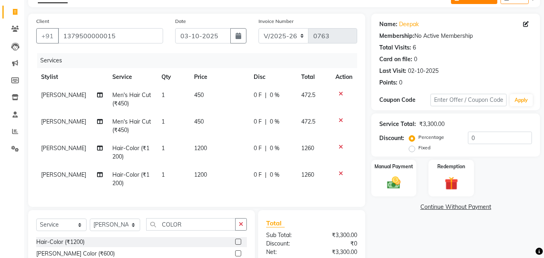
scroll to position [0, 0]
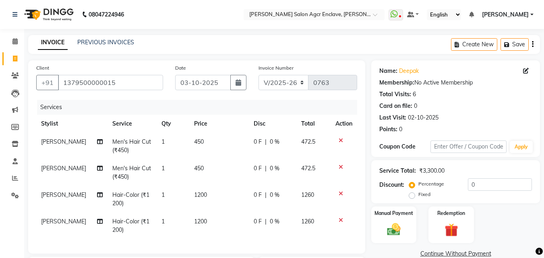
click at [531, 44] on div "Create New Save" at bounding box center [495, 44] width 89 height 19
click at [533, 44] on icon "button" at bounding box center [533, 44] width 2 height 0
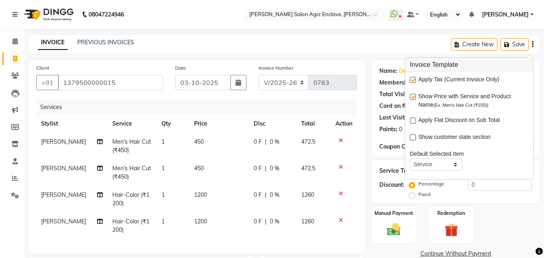
click at [413, 78] on label at bounding box center [413, 80] width 6 height 6
click at [413, 78] on input "checkbox" at bounding box center [412, 80] width 5 height 5
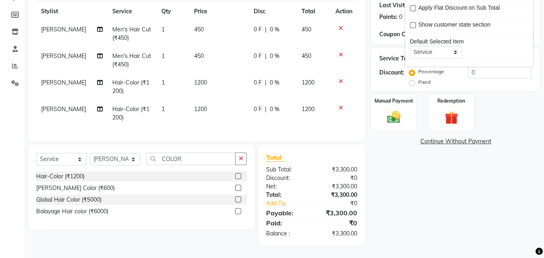
click at [194, 52] on span "450" at bounding box center [199, 55] width 10 height 7
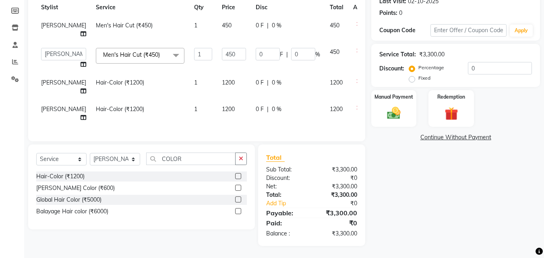
click at [194, 48] on td "1" at bounding box center [203, 58] width 28 height 31
click at [222, 50] on input "450" at bounding box center [234, 54] width 24 height 12
click at [217, 19] on td "450" at bounding box center [234, 30] width 34 height 27
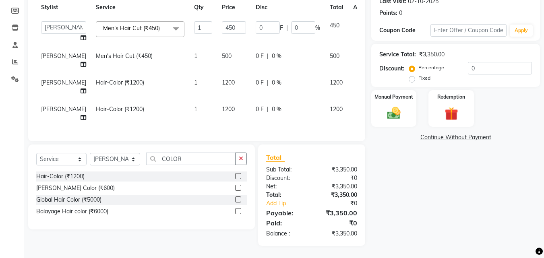
click at [217, 19] on td "450" at bounding box center [234, 32] width 34 height 31
click at [217, 32] on td "450" at bounding box center [234, 32] width 34 height 31
click at [222, 21] on input "450" at bounding box center [234, 27] width 24 height 12
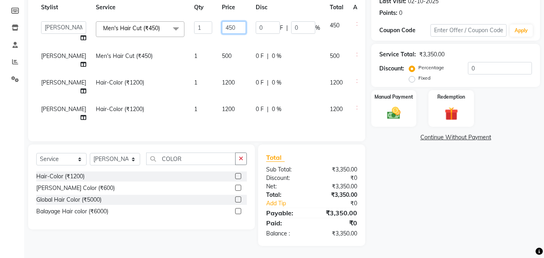
click at [222, 21] on input "450" at bounding box center [234, 27] width 24 height 12
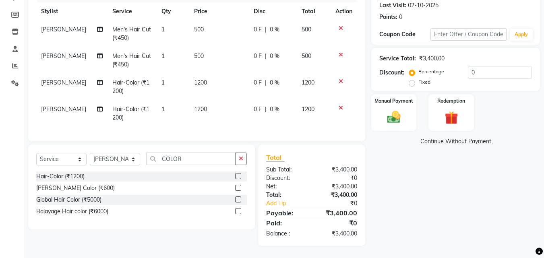
click at [224, 155] on div "Select Service Product Membership Package Voucher Prepaid Gift Card Select Styl…" at bounding box center [141, 187] width 227 height 85
click at [392, 111] on img at bounding box center [394, 117] width 23 height 16
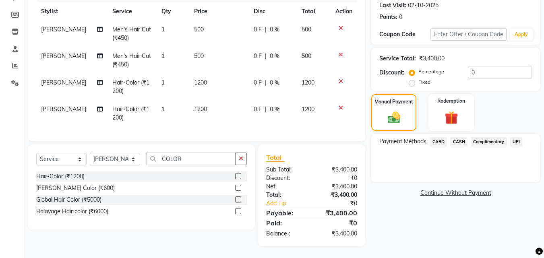
click at [513, 137] on span "UPI" at bounding box center [517, 141] width 12 height 9
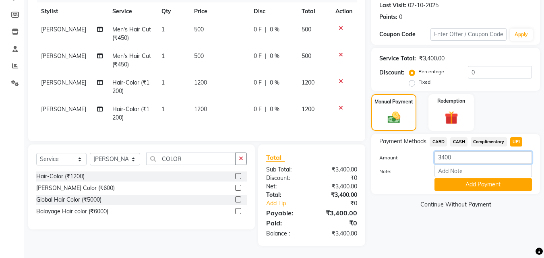
click at [458, 152] on input "3400" at bounding box center [484, 158] width 98 height 12
click at [472, 179] on button "Add Payment" at bounding box center [484, 185] width 98 height 12
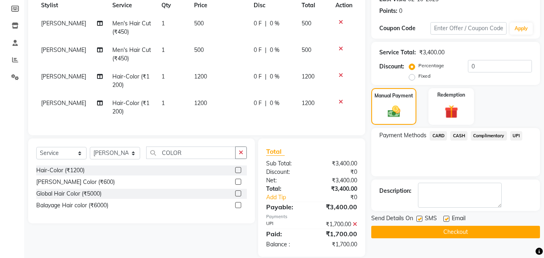
scroll to position [135, 0]
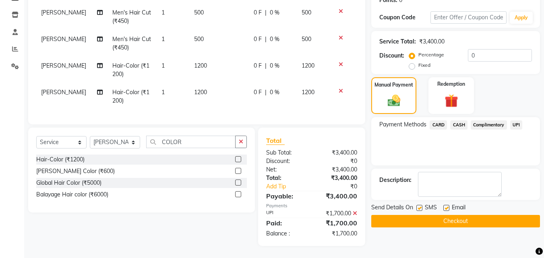
click at [460, 121] on span "CASH" at bounding box center [459, 125] width 17 height 9
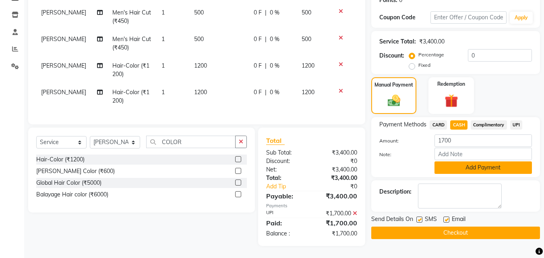
click at [464, 162] on button "Add Payment" at bounding box center [484, 168] width 98 height 12
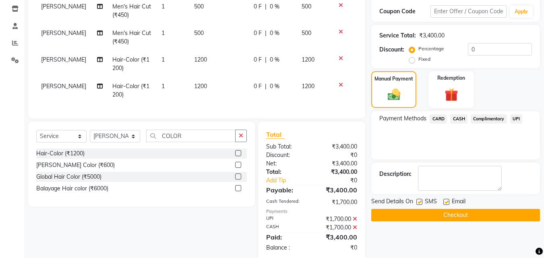
click at [451, 214] on button "Checkout" at bounding box center [456, 215] width 169 height 12
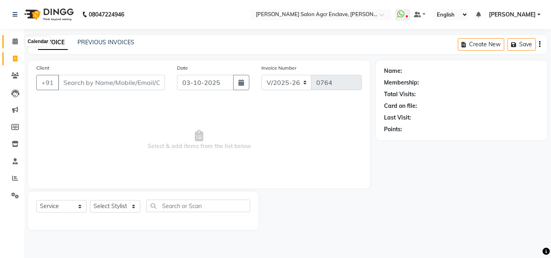
click at [15, 38] on span at bounding box center [15, 41] width 14 height 9
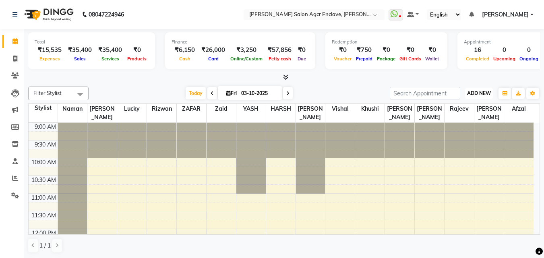
click at [478, 91] on span "ADD NEW" at bounding box center [480, 93] width 24 height 6
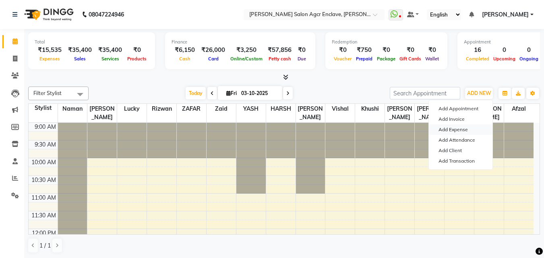
click at [457, 130] on link "Add Expense" at bounding box center [461, 130] width 64 height 10
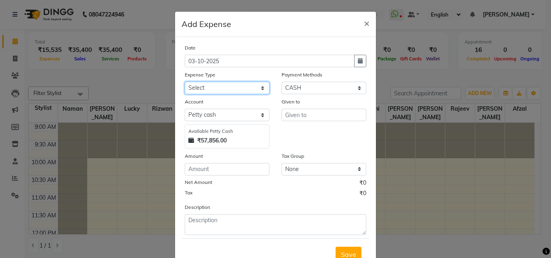
click at [231, 88] on select "Select Advance Salary BILLS client change paytm Client Snacks Coffee CONVEYANCE…" at bounding box center [227, 88] width 85 height 12
click at [185, 82] on select "Select Advance Salary BILLS client change paytm Client Snacks Coffee CONVEYANCE…" at bounding box center [227, 88] width 85 height 12
click at [218, 85] on select "Select Advance Salary BILLS client change paytm Client Snacks Coffee CONVEYANCE…" at bounding box center [227, 88] width 85 height 12
click at [185, 82] on select "Select Advance Salary BILLS client change paytm Client Snacks Coffee CONVEYANCE…" at bounding box center [227, 88] width 85 height 12
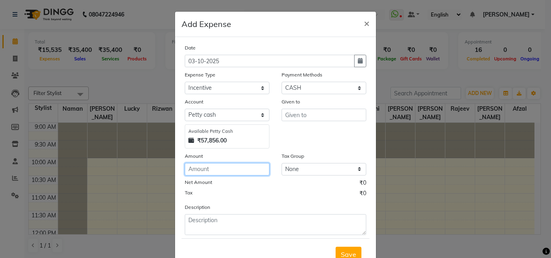
click at [210, 169] on input "number" at bounding box center [227, 169] width 85 height 12
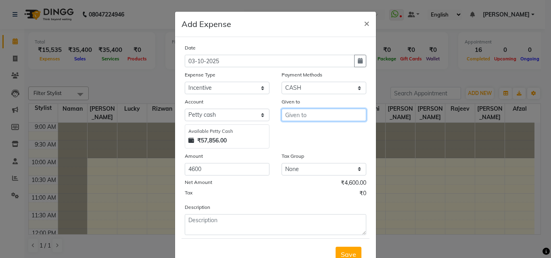
click at [311, 119] on input "text" at bounding box center [323, 115] width 85 height 12
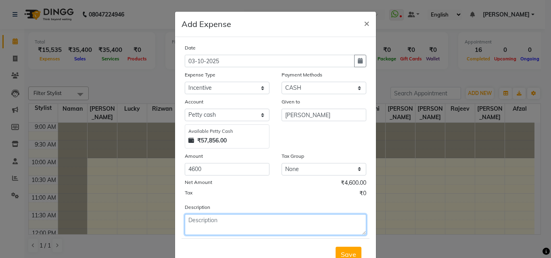
click at [233, 224] on textarea at bounding box center [275, 224] width 181 height 21
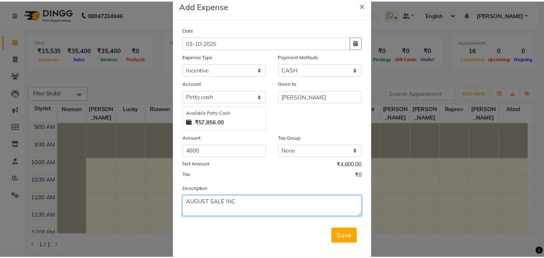
scroll to position [24, 0]
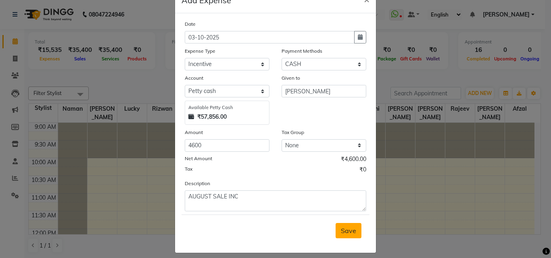
click at [343, 233] on span "Save" at bounding box center [348, 231] width 15 height 8
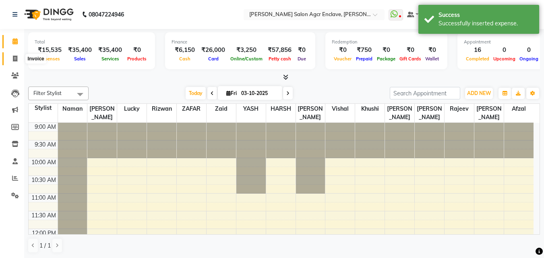
click at [11, 56] on span at bounding box center [15, 58] width 14 height 9
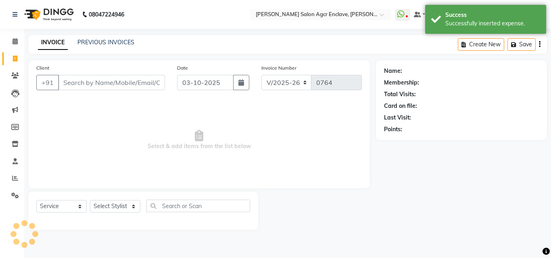
click at [127, 134] on span "Select & add items from the list below" at bounding box center [198, 140] width 325 height 81
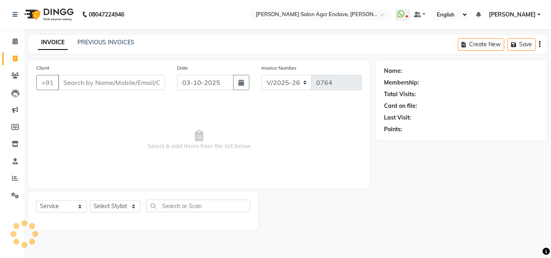
click at [274, 183] on div "Client +91 Date [DATE] Invoice Number V/2025 V/[PHONE_NUMBER] Select & add item…" at bounding box center [198, 124] width 341 height 128
click at [112, 86] on input "Client" at bounding box center [111, 82] width 107 height 15
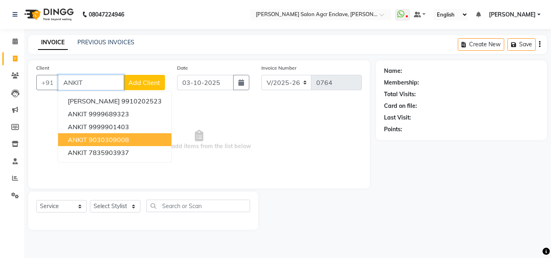
click at [94, 137] on ngb-highlight "9030309008" at bounding box center [109, 140] width 40 height 8
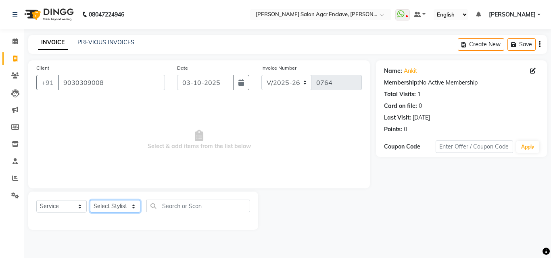
click at [117, 203] on select "Select Stylist Abhishek [PERSON_NAME] [PERSON_NAME] [PERSON_NAME] Lucky [PERSON…" at bounding box center [115, 206] width 50 height 12
click at [90, 200] on select "Select Stylist Abhishek [PERSON_NAME] [PERSON_NAME] [PERSON_NAME] Lucky [PERSON…" at bounding box center [115, 206] width 50 height 12
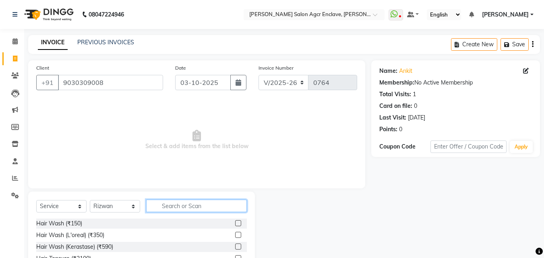
click at [178, 202] on input "text" at bounding box center [196, 206] width 101 height 12
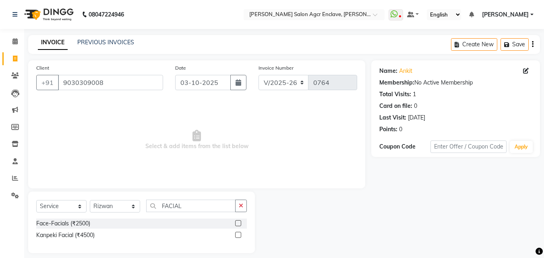
click at [238, 234] on label at bounding box center [238, 235] width 6 height 6
click at [238, 234] on input "checkbox" at bounding box center [237, 235] width 5 height 5
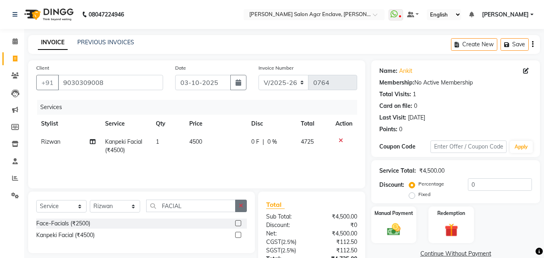
click at [242, 209] on button "button" at bounding box center [241, 206] width 12 height 12
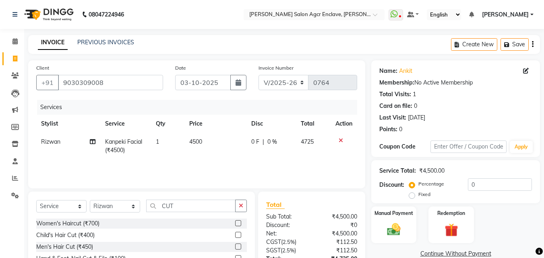
click at [238, 247] on label at bounding box center [238, 247] width 6 height 6
click at [238, 247] on input "checkbox" at bounding box center [237, 247] width 5 height 5
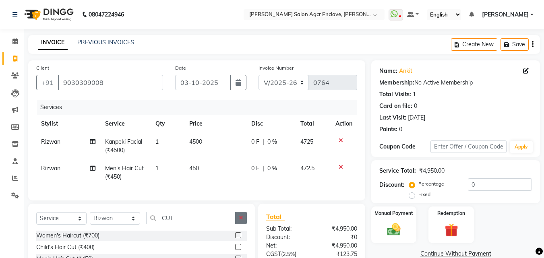
click at [240, 221] on icon "button" at bounding box center [241, 218] width 4 height 6
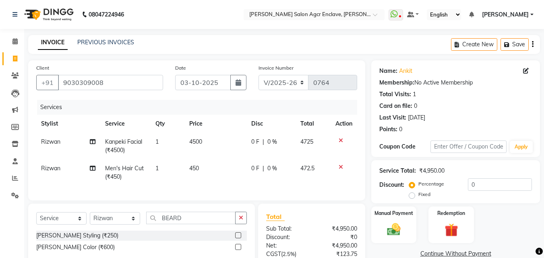
click at [239, 239] on label at bounding box center [238, 236] width 6 height 6
click at [239, 239] on input "checkbox" at bounding box center [237, 235] width 5 height 5
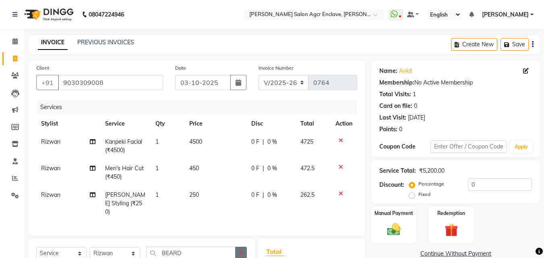
click at [240, 251] on icon "button" at bounding box center [241, 253] width 4 height 6
click at [193, 247] on input "text" at bounding box center [196, 253] width 101 height 12
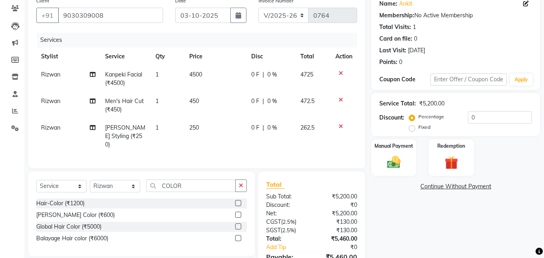
click at [239, 200] on label at bounding box center [238, 203] width 6 height 6
click at [239, 201] on input "checkbox" at bounding box center [237, 203] width 5 height 5
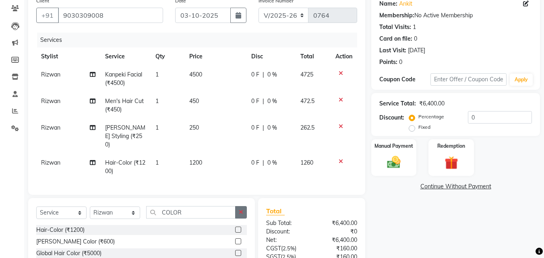
click at [240, 210] on icon "button" at bounding box center [241, 213] width 4 height 6
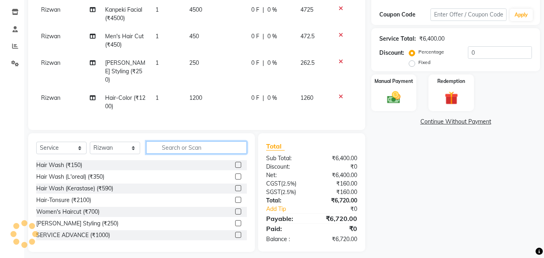
scroll to position [0, 0]
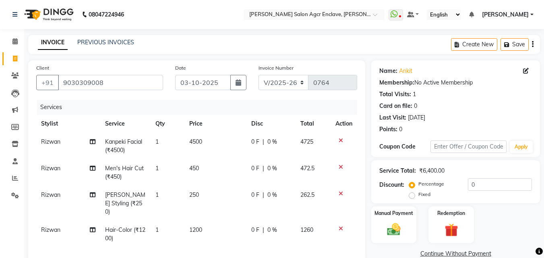
click at [533, 44] on icon "button" at bounding box center [533, 44] width 2 height 0
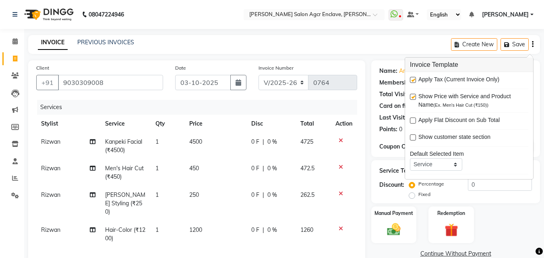
click at [413, 81] on label at bounding box center [413, 80] width 6 height 6
click at [413, 81] on input "checkbox" at bounding box center [412, 80] width 5 height 5
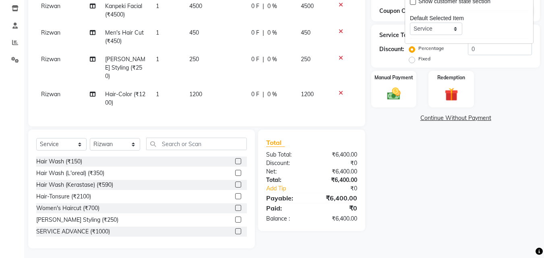
scroll to position [71, 0]
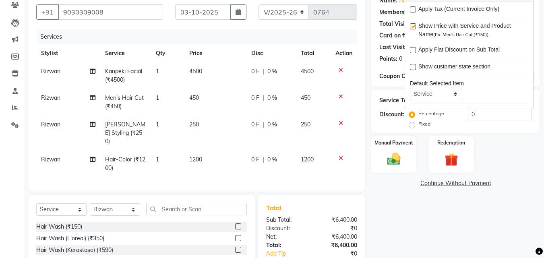
click at [199, 72] on span "4500" at bounding box center [195, 71] width 13 height 7
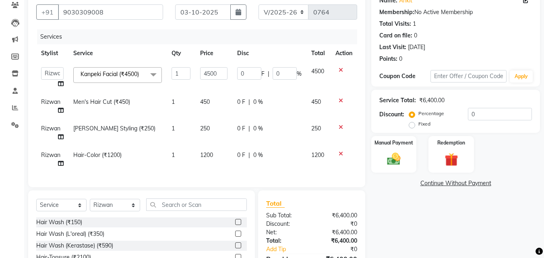
click at [199, 72] on td "4500" at bounding box center [213, 77] width 37 height 31
click at [210, 71] on input "4500" at bounding box center [213, 73] width 27 height 12
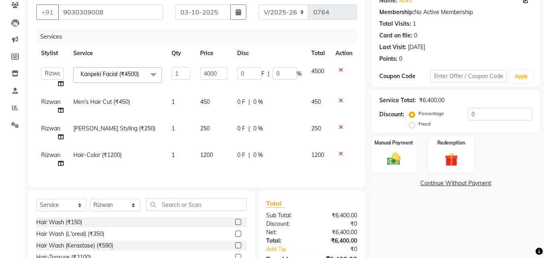
click at [235, 162] on tr "[PERSON_NAME] Hair-Color (₹1200) 1 1200 0 F | 0 % 1200" at bounding box center [196, 159] width 321 height 27
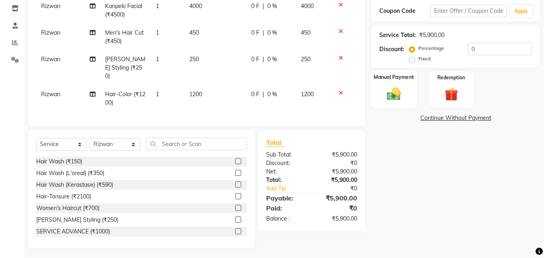
scroll to position [0, 0]
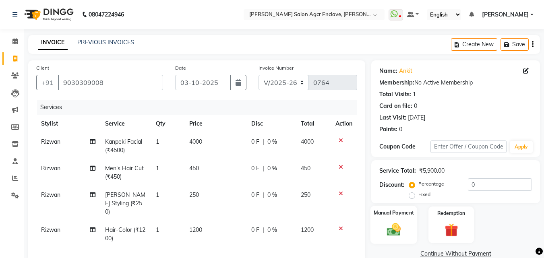
click at [396, 218] on div "Manual Payment" at bounding box center [394, 225] width 47 height 38
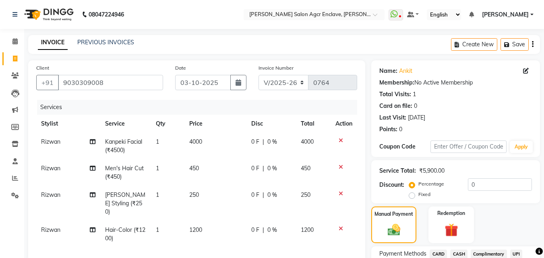
scroll to position [136, 0]
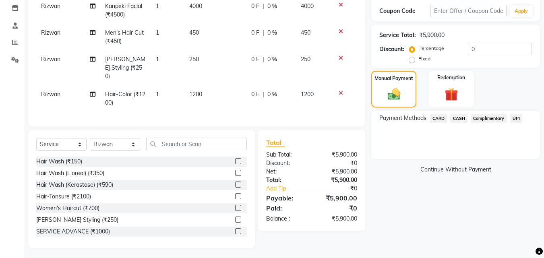
click at [514, 116] on span "UPI" at bounding box center [517, 118] width 12 height 9
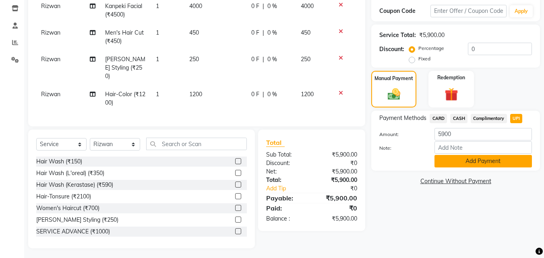
click at [480, 156] on button "Add Payment" at bounding box center [484, 161] width 98 height 12
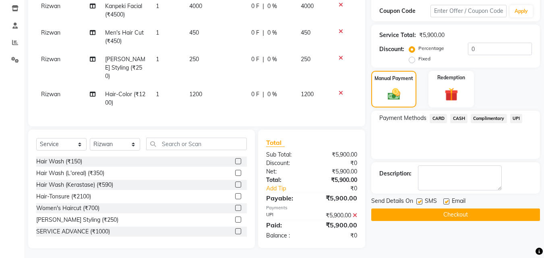
click at [454, 210] on button "Checkout" at bounding box center [456, 215] width 169 height 12
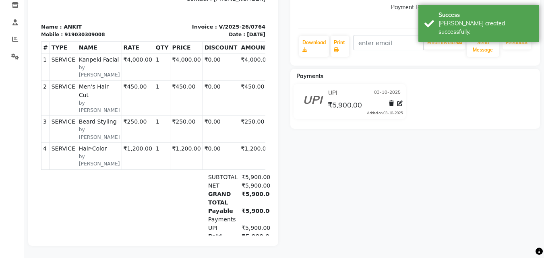
scroll to position [145, 0]
